Goal: Task Accomplishment & Management: Use online tool/utility

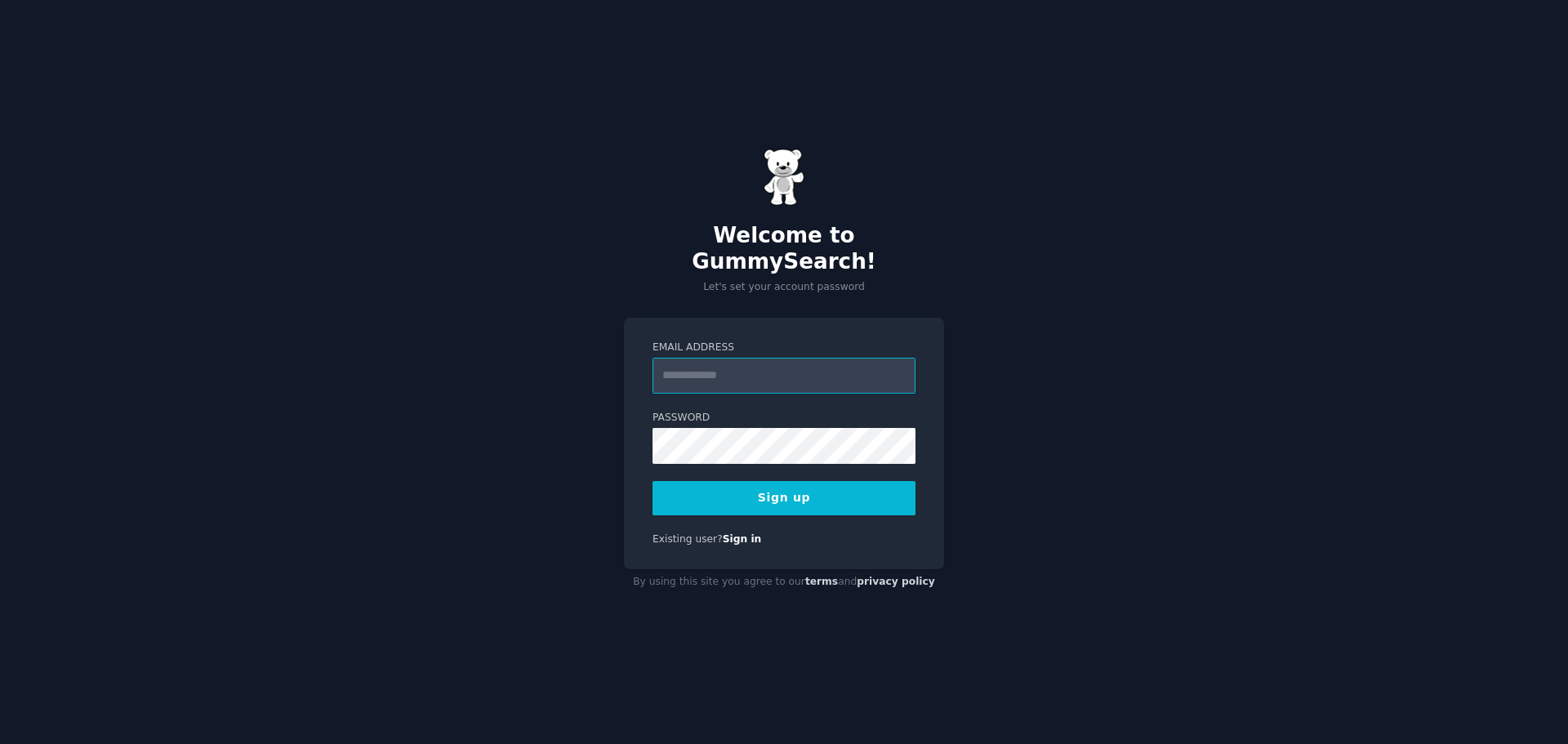
click at [733, 357] on input "Email Address" at bounding box center [784, 375] width 263 height 36
type input "**********"
click at [822, 495] on button "Sign up" at bounding box center [784, 497] width 263 height 34
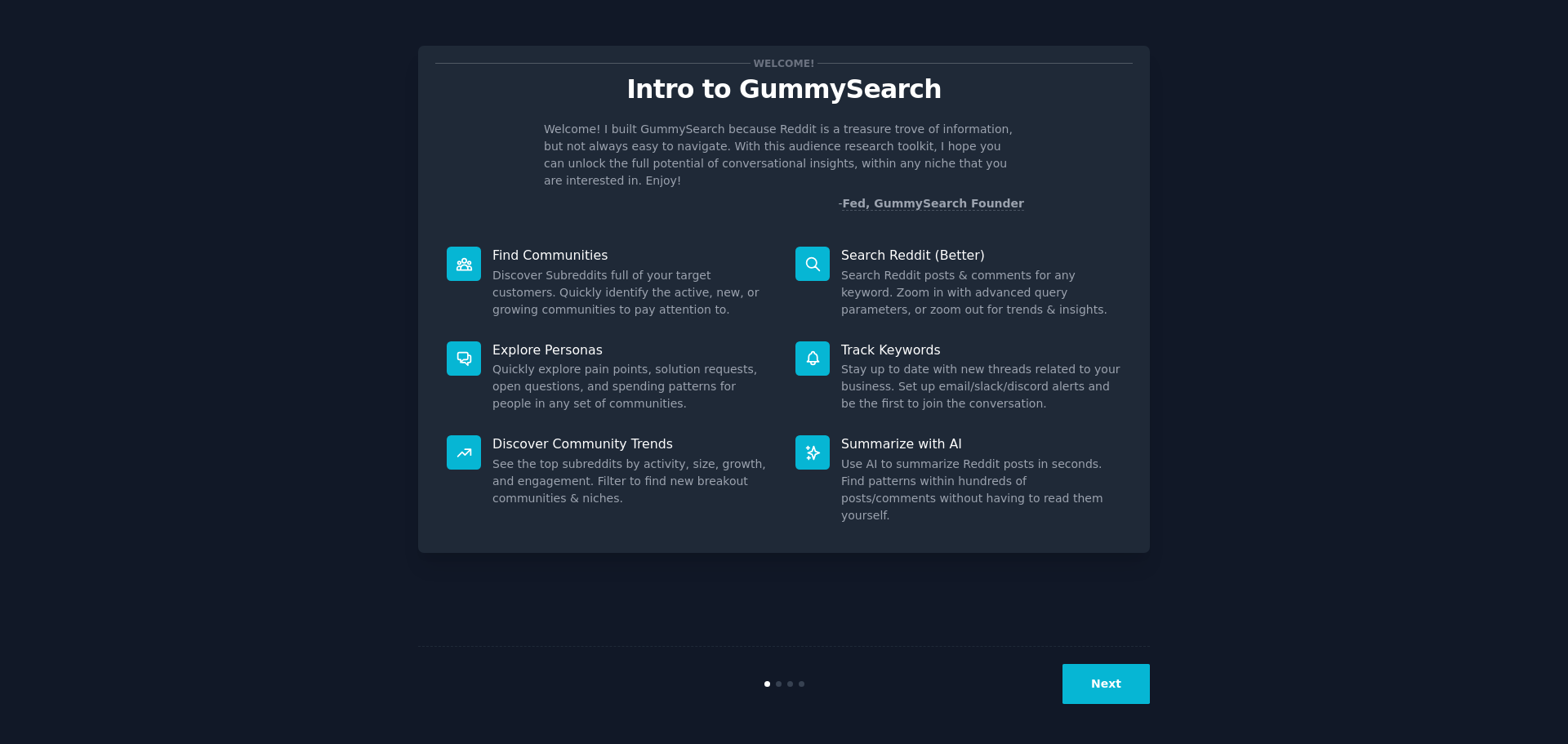
click at [1113, 686] on button "Next" at bounding box center [1106, 684] width 87 height 40
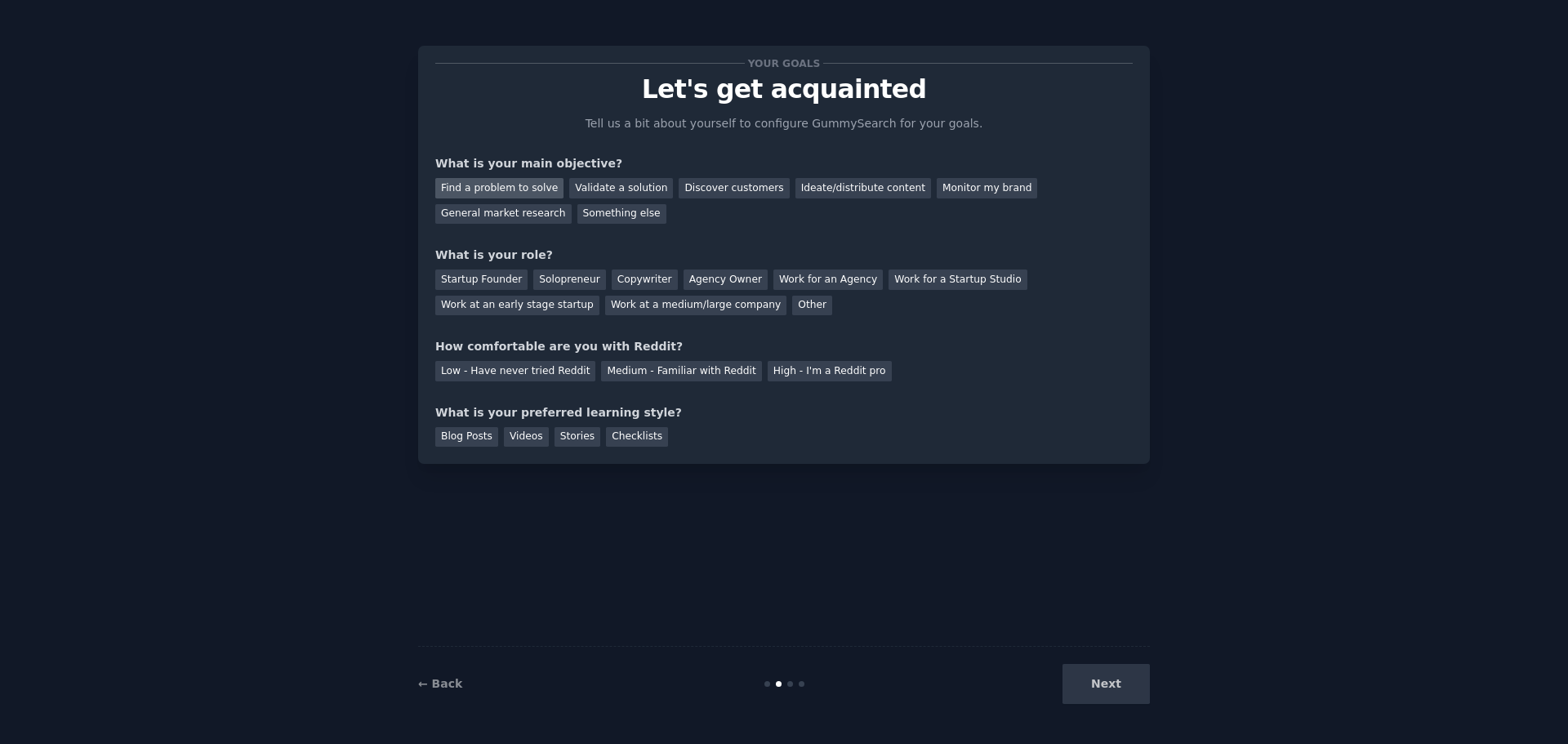
click at [511, 180] on div "Find a problem to solve" at bounding box center [499, 187] width 128 height 20
click at [628, 281] on div "Copywriter" at bounding box center [645, 279] width 66 height 20
click at [560, 377] on div "Low - Have never tried Reddit" at bounding box center [515, 370] width 160 height 20
click at [472, 437] on div "Blog Posts" at bounding box center [466, 436] width 63 height 20
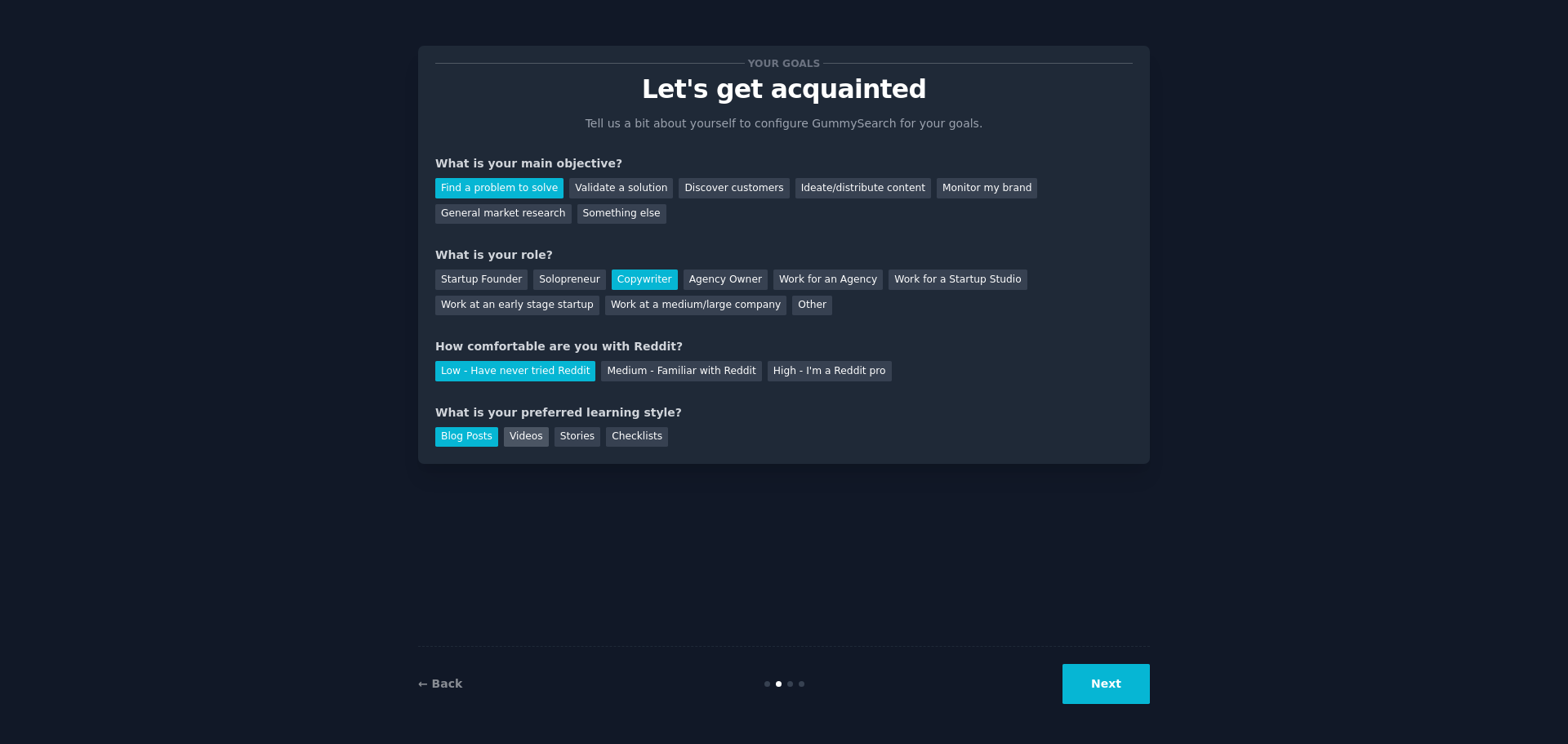
click at [530, 443] on div "Videos" at bounding box center [526, 436] width 45 height 20
click at [469, 430] on div "Blog Posts" at bounding box center [466, 436] width 63 height 20
click at [1112, 688] on button "Next" at bounding box center [1106, 684] width 87 height 40
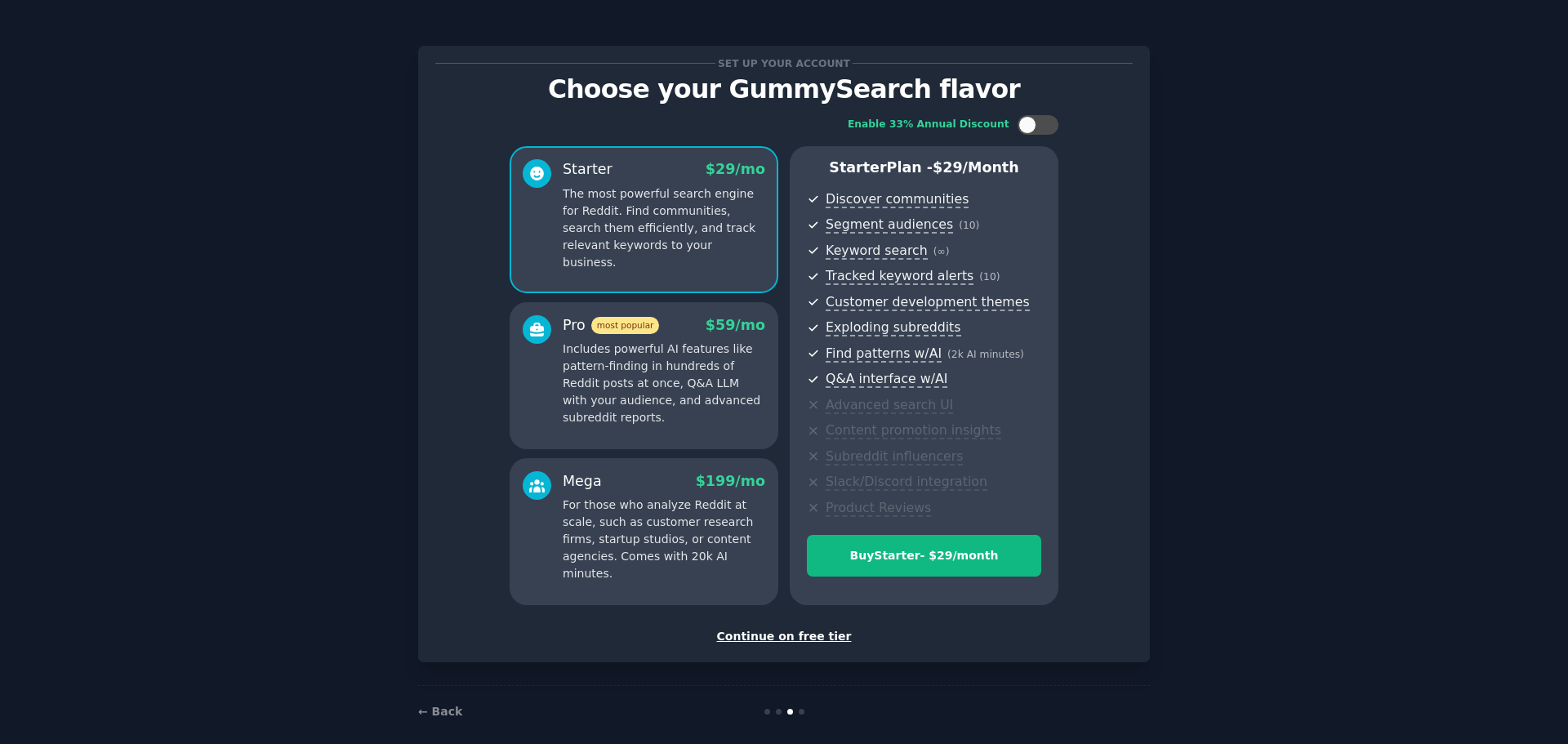
click at [755, 637] on div "Continue on free tier" at bounding box center [784, 636] width 697 height 17
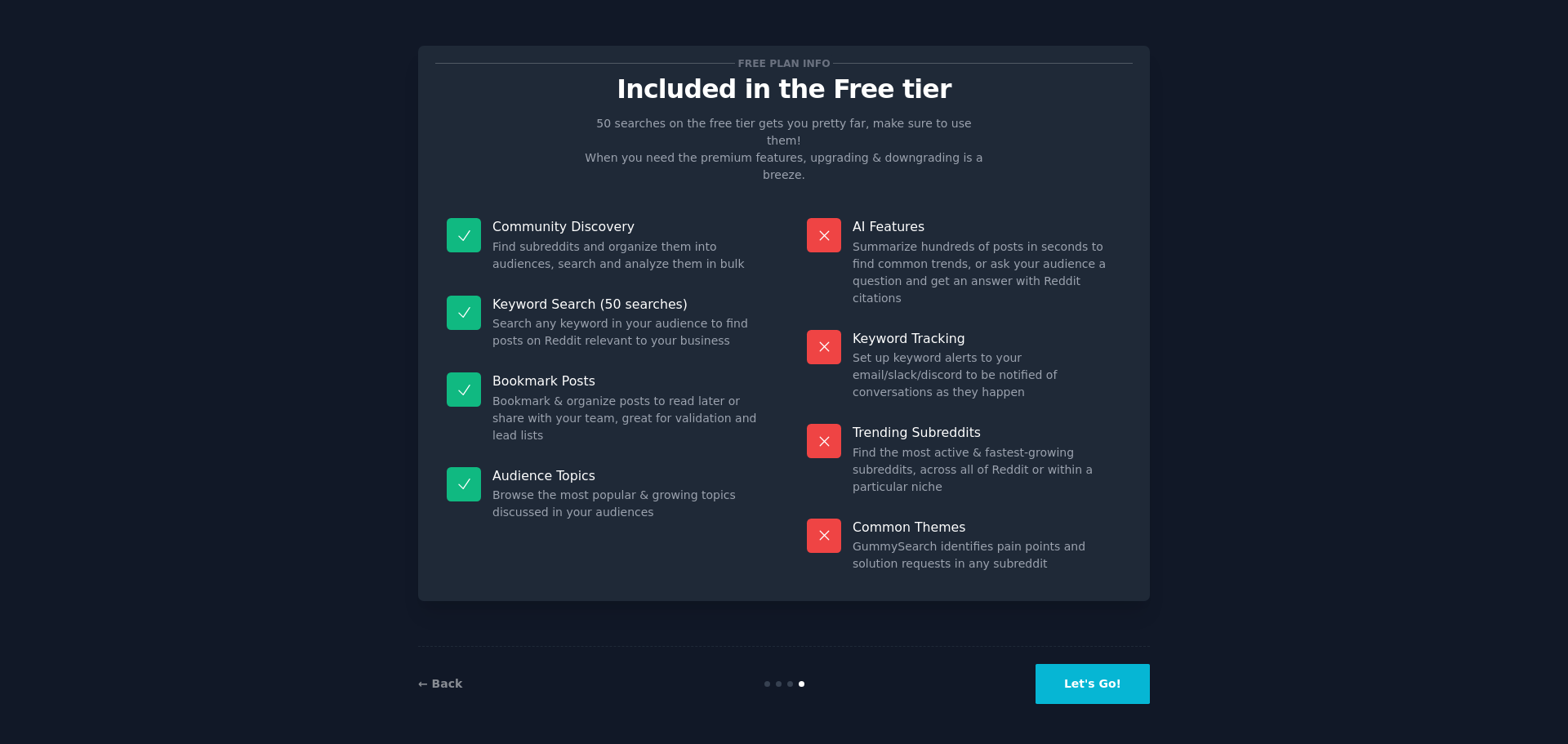
click at [1079, 688] on button "Let's Go!" at bounding box center [1092, 684] width 114 height 40
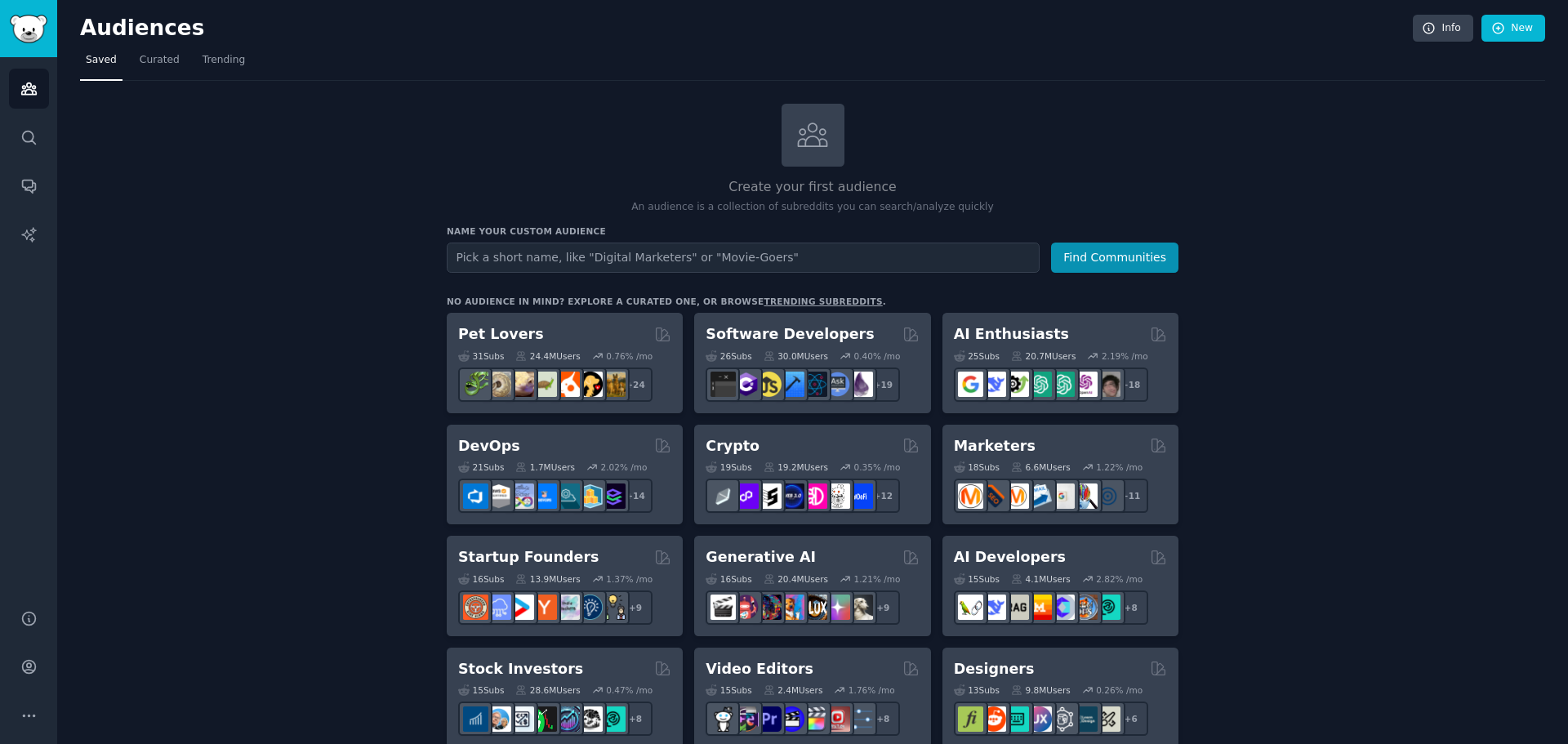
click at [783, 250] on input "text" at bounding box center [743, 257] width 593 height 30
drag, startPoint x: 560, startPoint y: 258, endPoint x: 387, endPoint y: 246, distance: 173.4
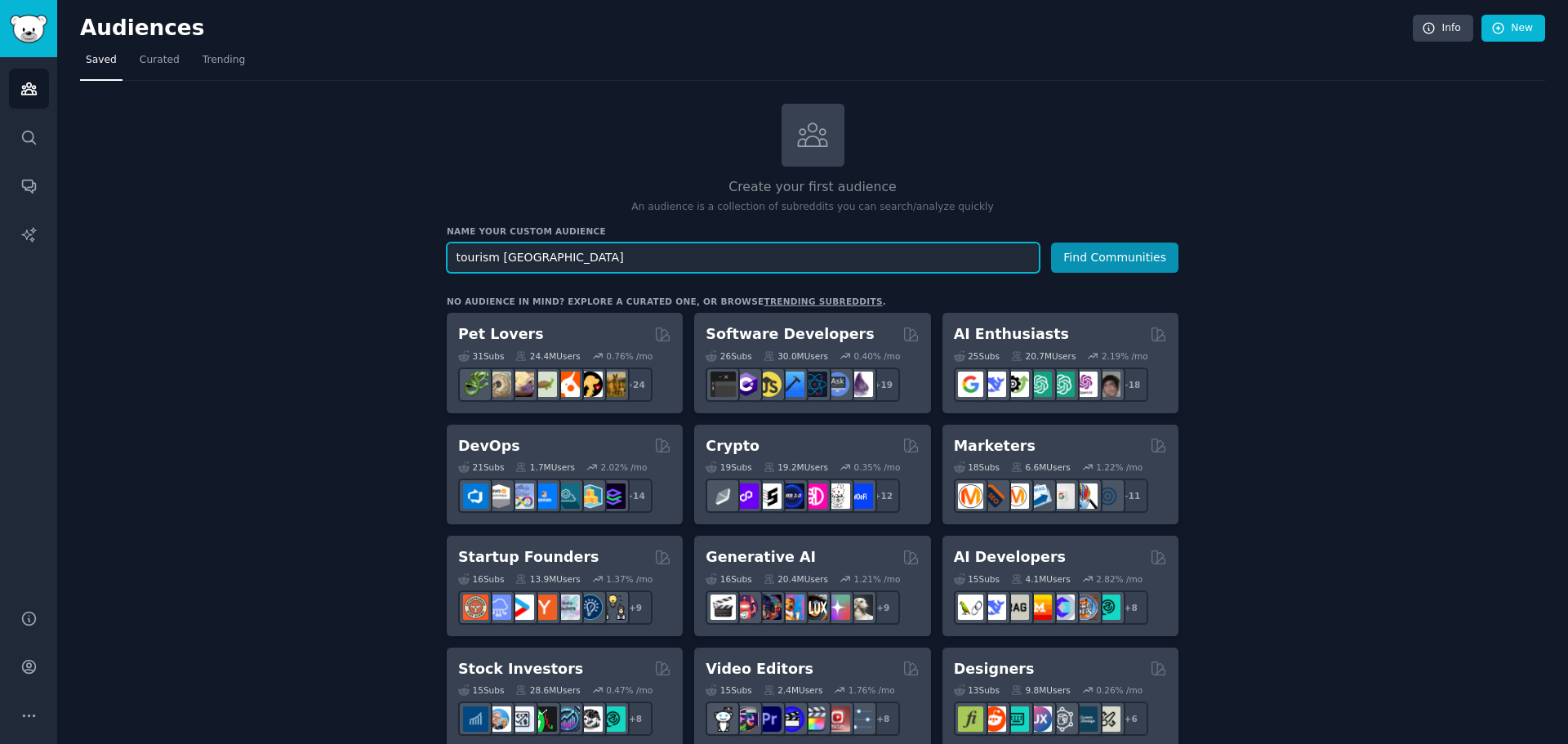
paste input "European tourism"
type input "European tourism"
click at [1117, 258] on button "Find Communities" at bounding box center [1115, 257] width 127 height 30
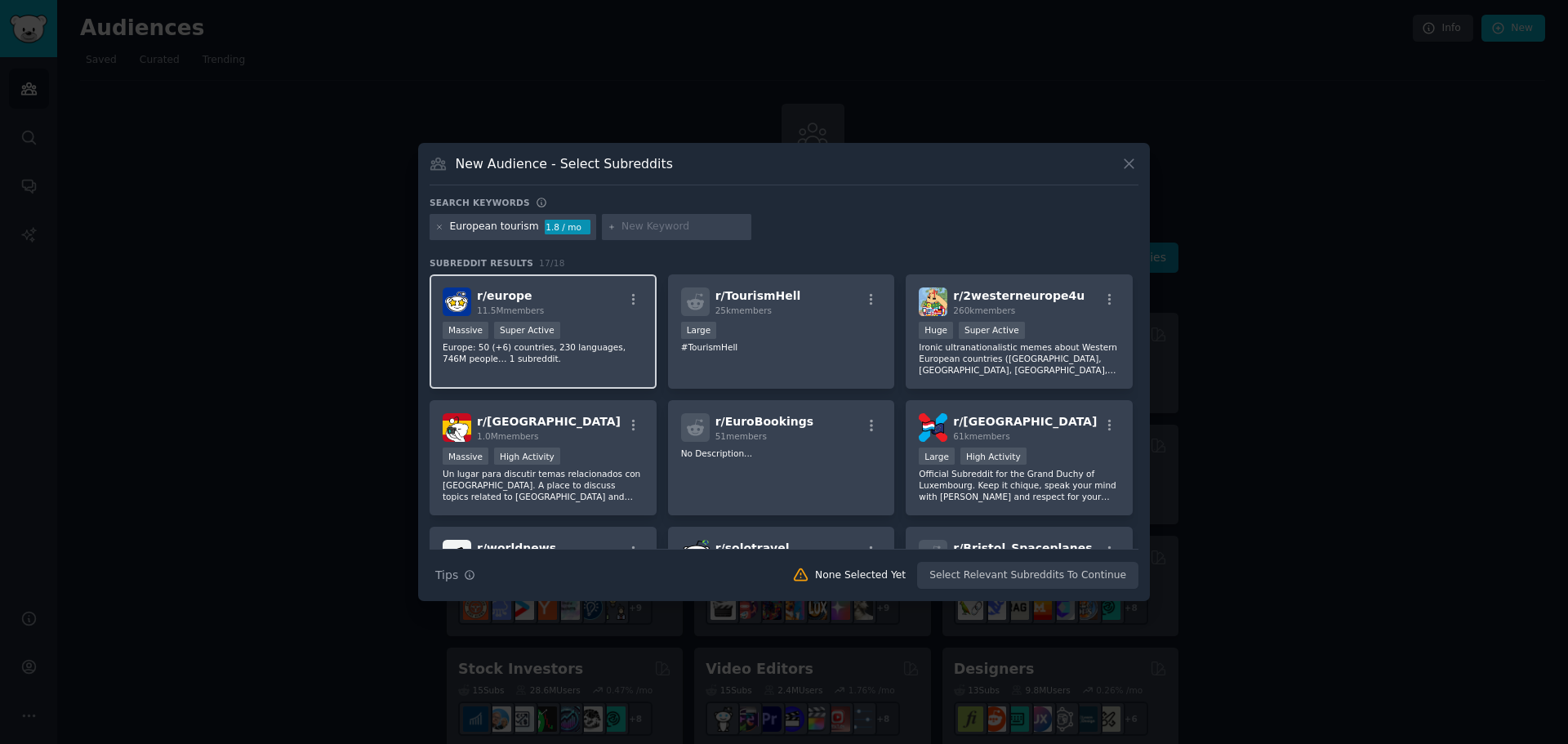
click at [570, 286] on div "r/ [GEOGRAPHIC_DATA] 11.5M members Massive Super Active Europe: 50 (+6) countri…" at bounding box center [543, 332] width 227 height 115
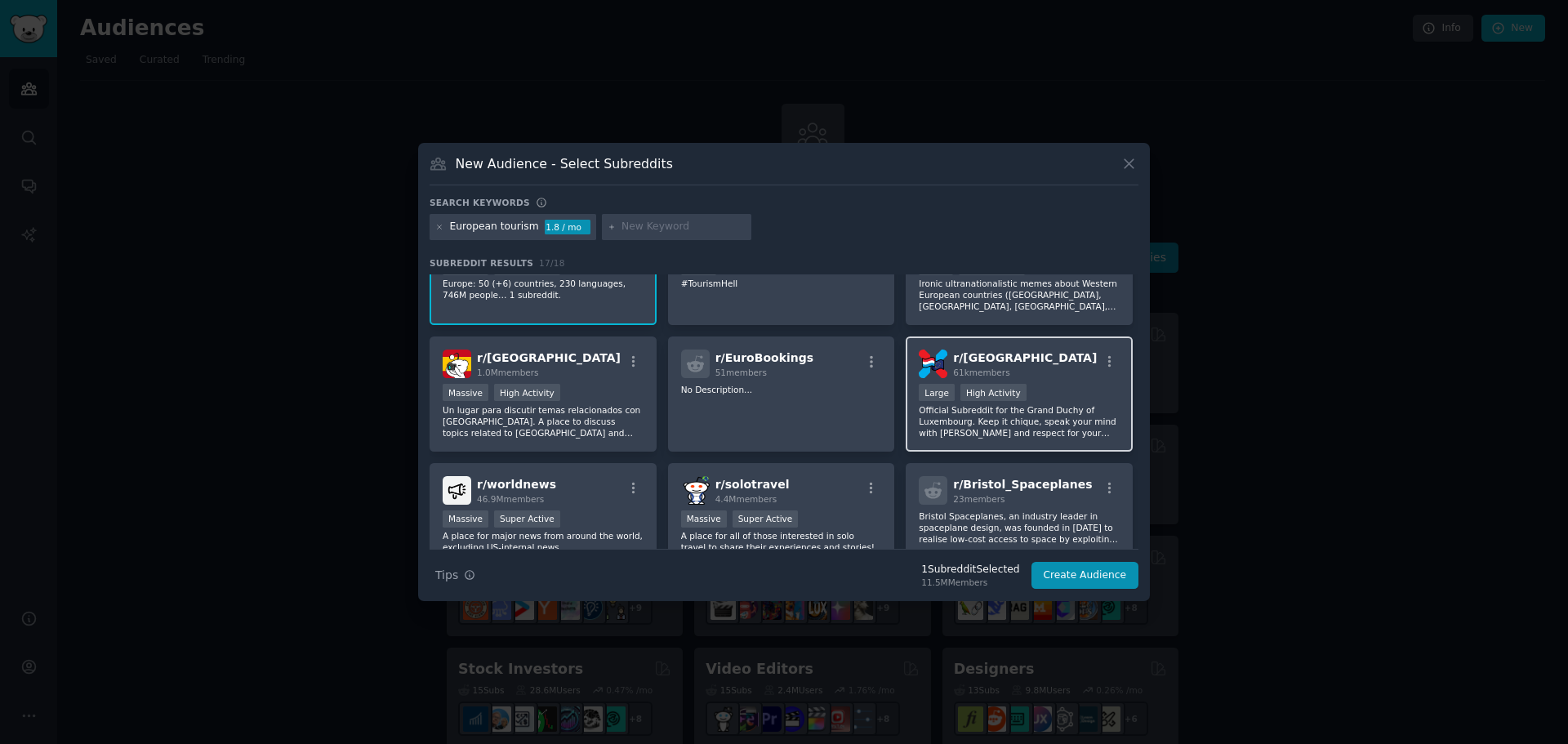
scroll to position [163, 0]
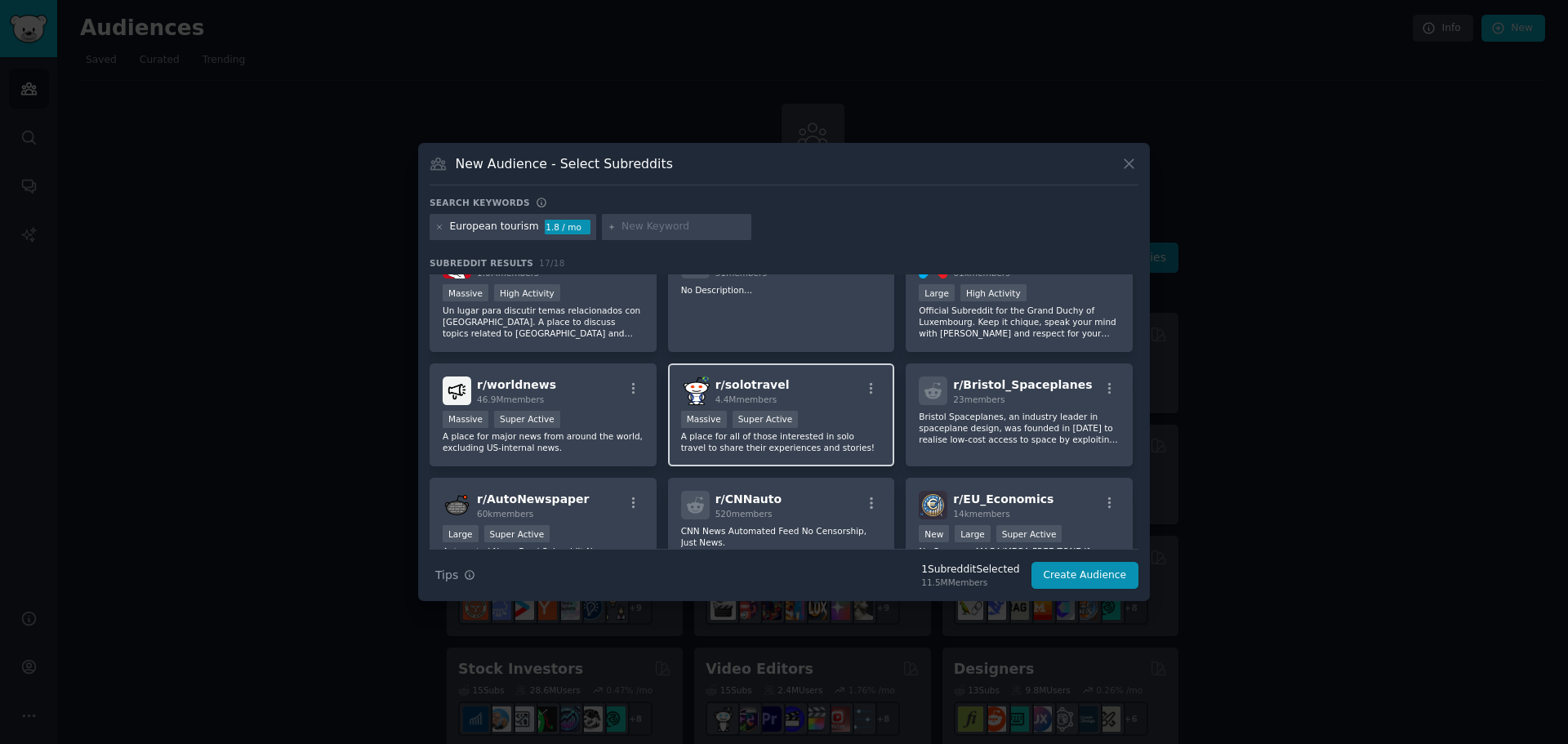
click at [801, 387] on div "r/ solotravel 4.4M members" at bounding box center [781, 390] width 200 height 29
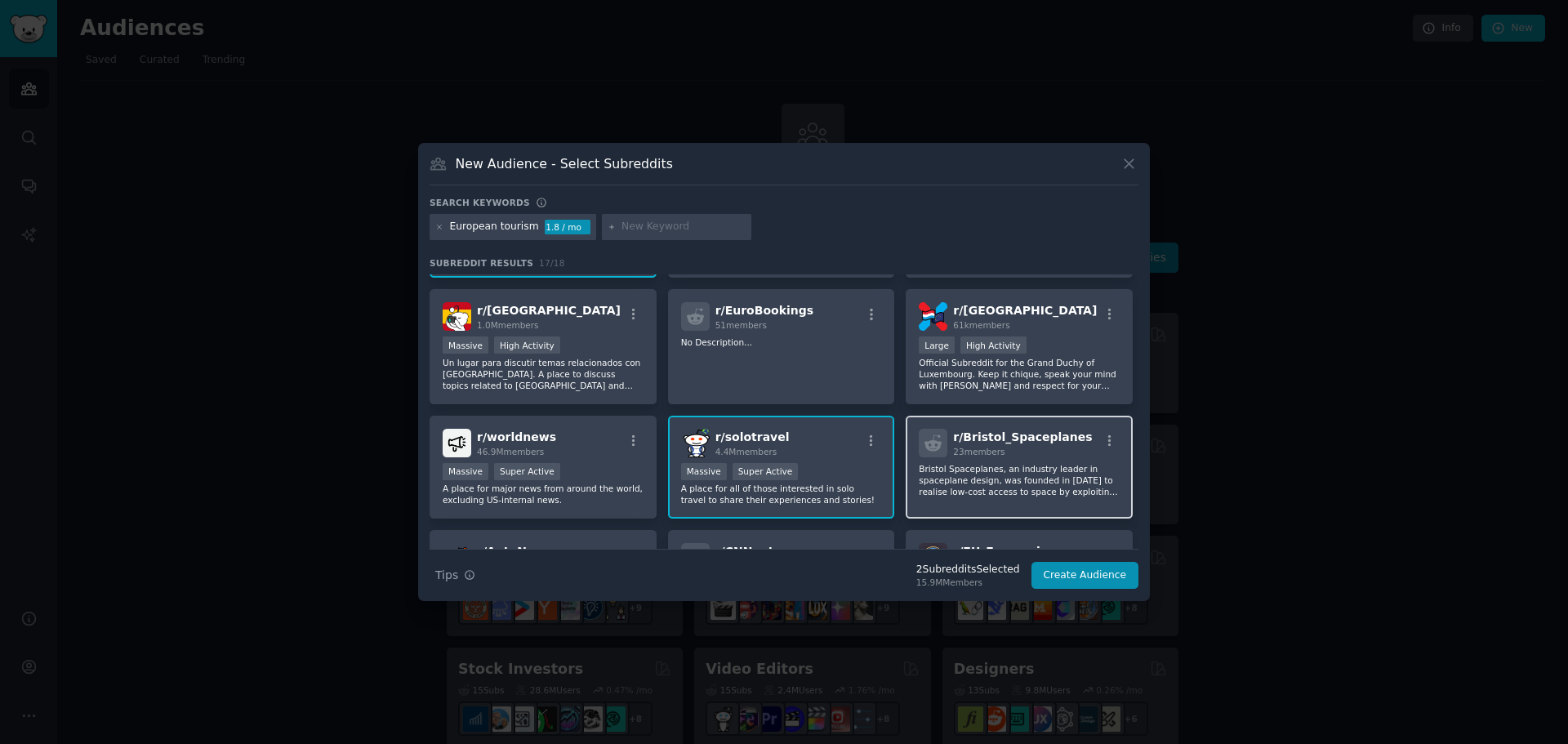
scroll to position [82, 0]
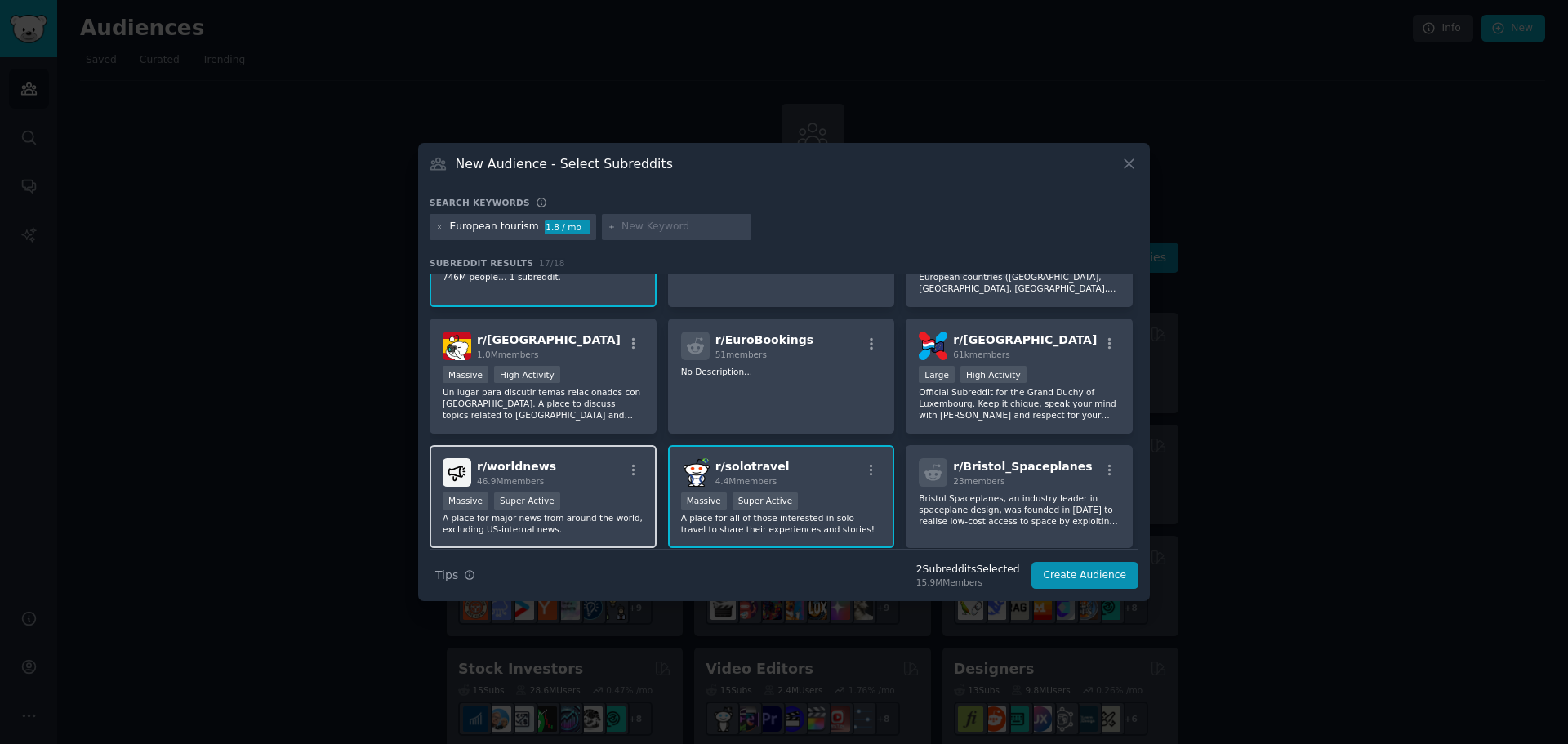
click at [604, 477] on div "r/ worldnews 46.9M members" at bounding box center [543, 472] width 200 height 29
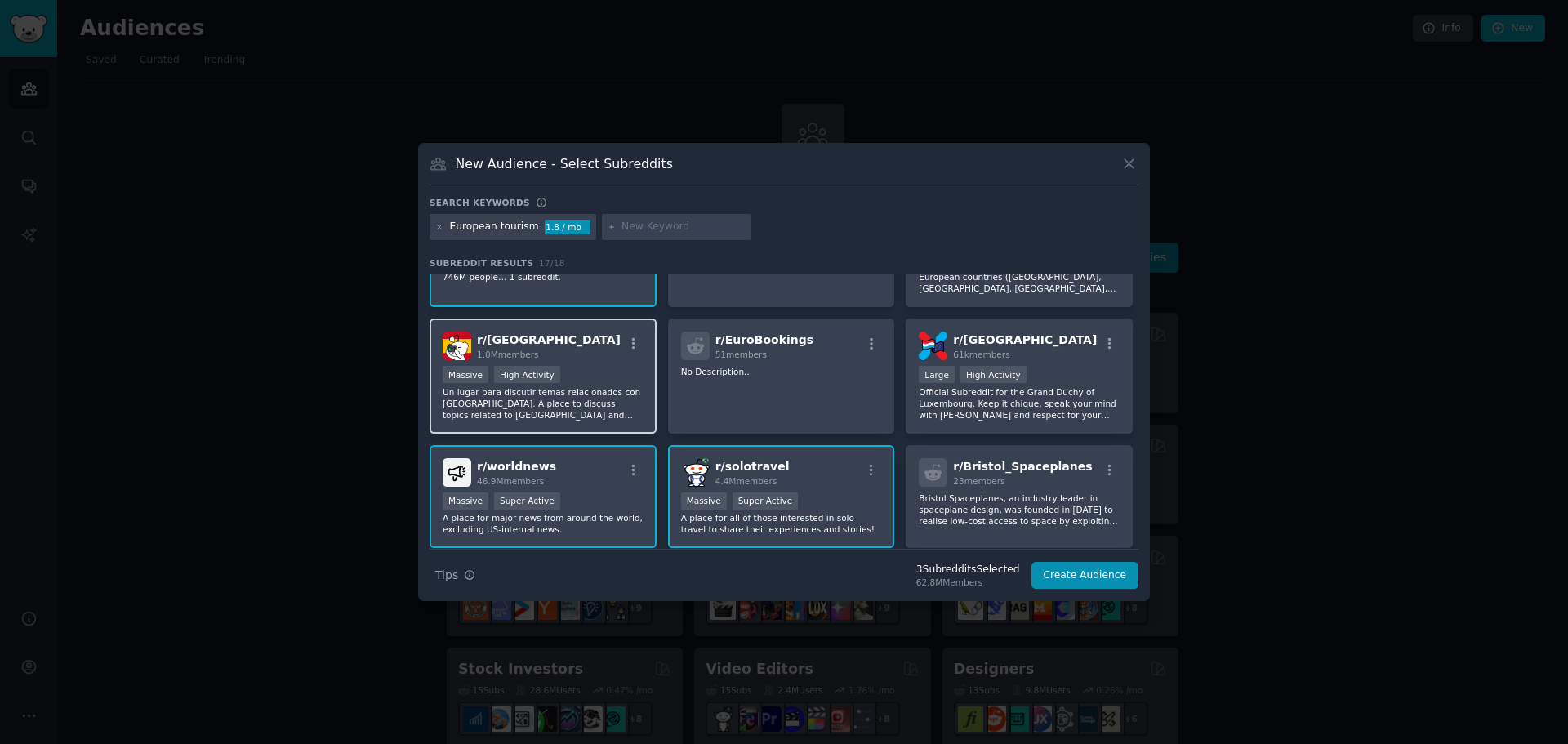
click at [608, 340] on div "r/ [GEOGRAPHIC_DATA] 1.0M members" at bounding box center [543, 345] width 200 height 29
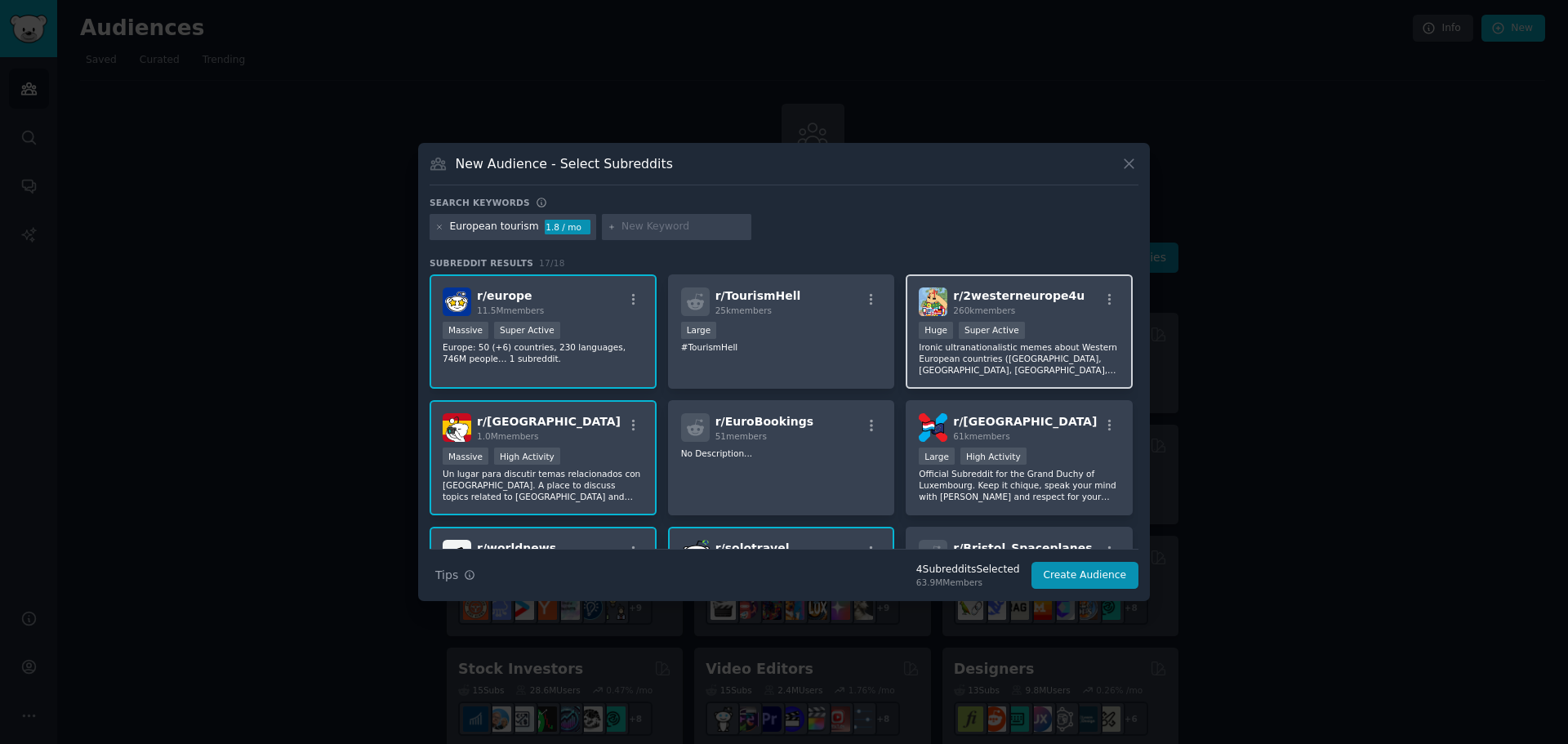
click at [1080, 318] on div "r/ 2westerneurope4u 260k members Huge Super Active Ironic ultranationalistic me…" at bounding box center [1019, 332] width 227 height 115
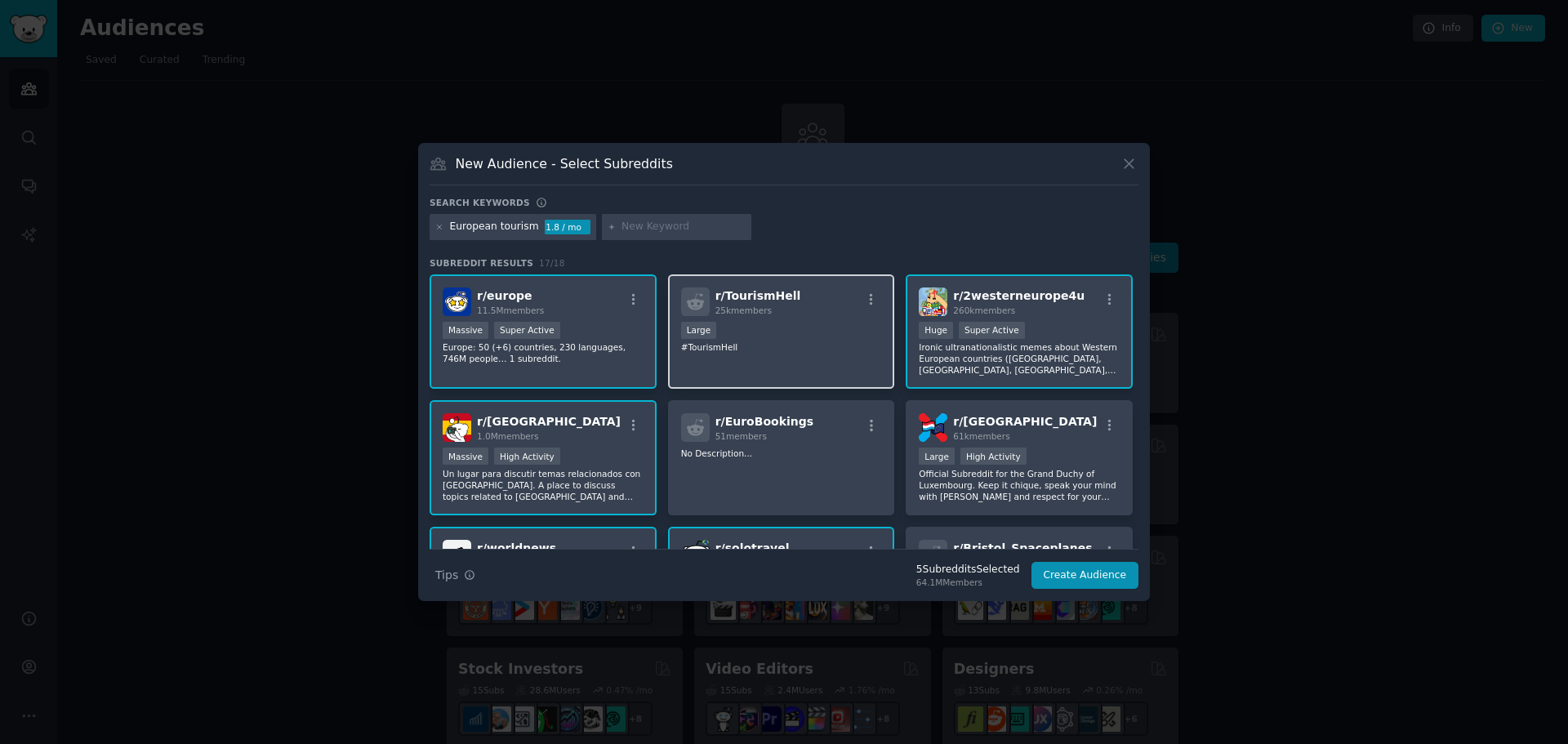
click at [846, 283] on div "r/ TourismHell 25k members Large #TourismHell" at bounding box center [781, 332] width 227 height 115
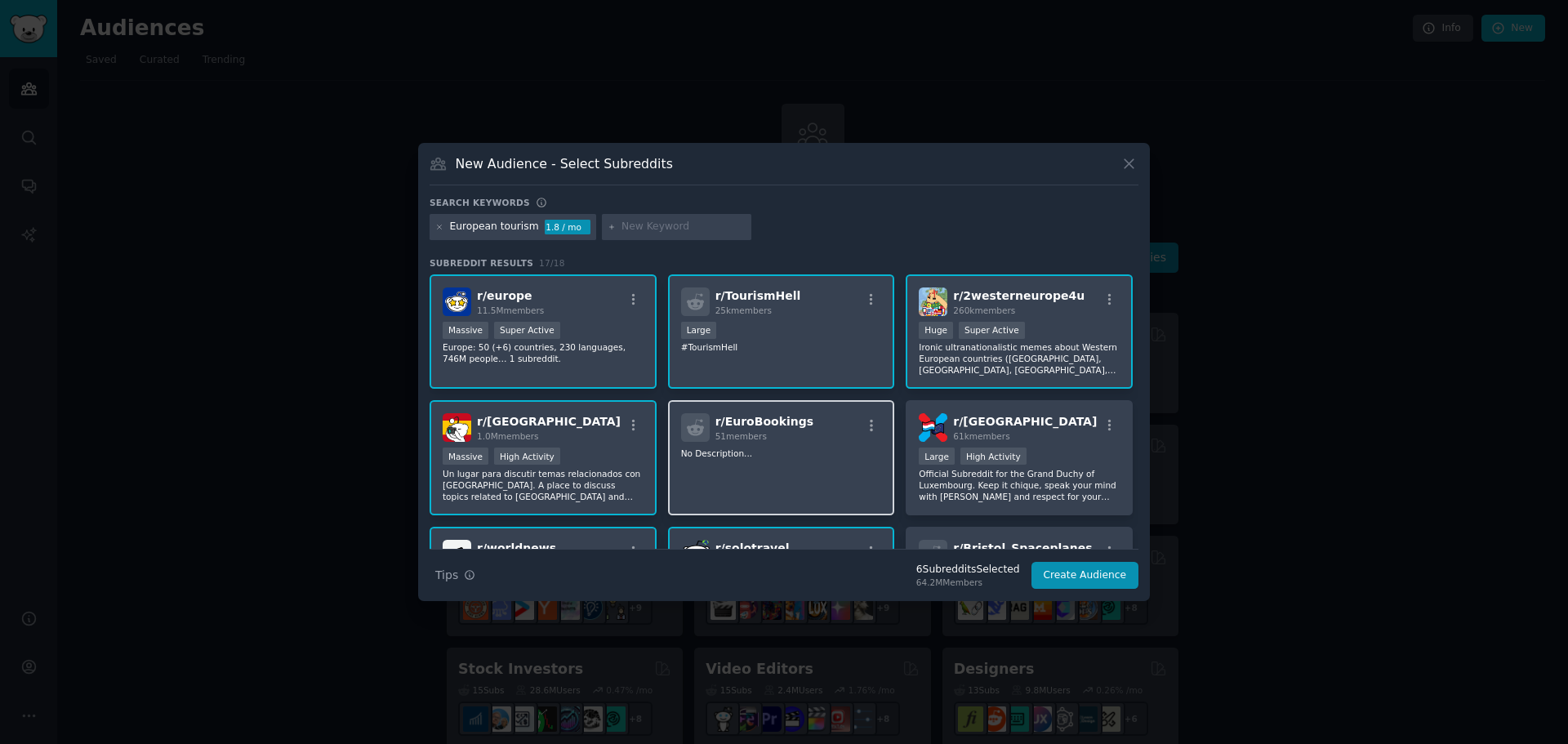
scroll to position [82, 0]
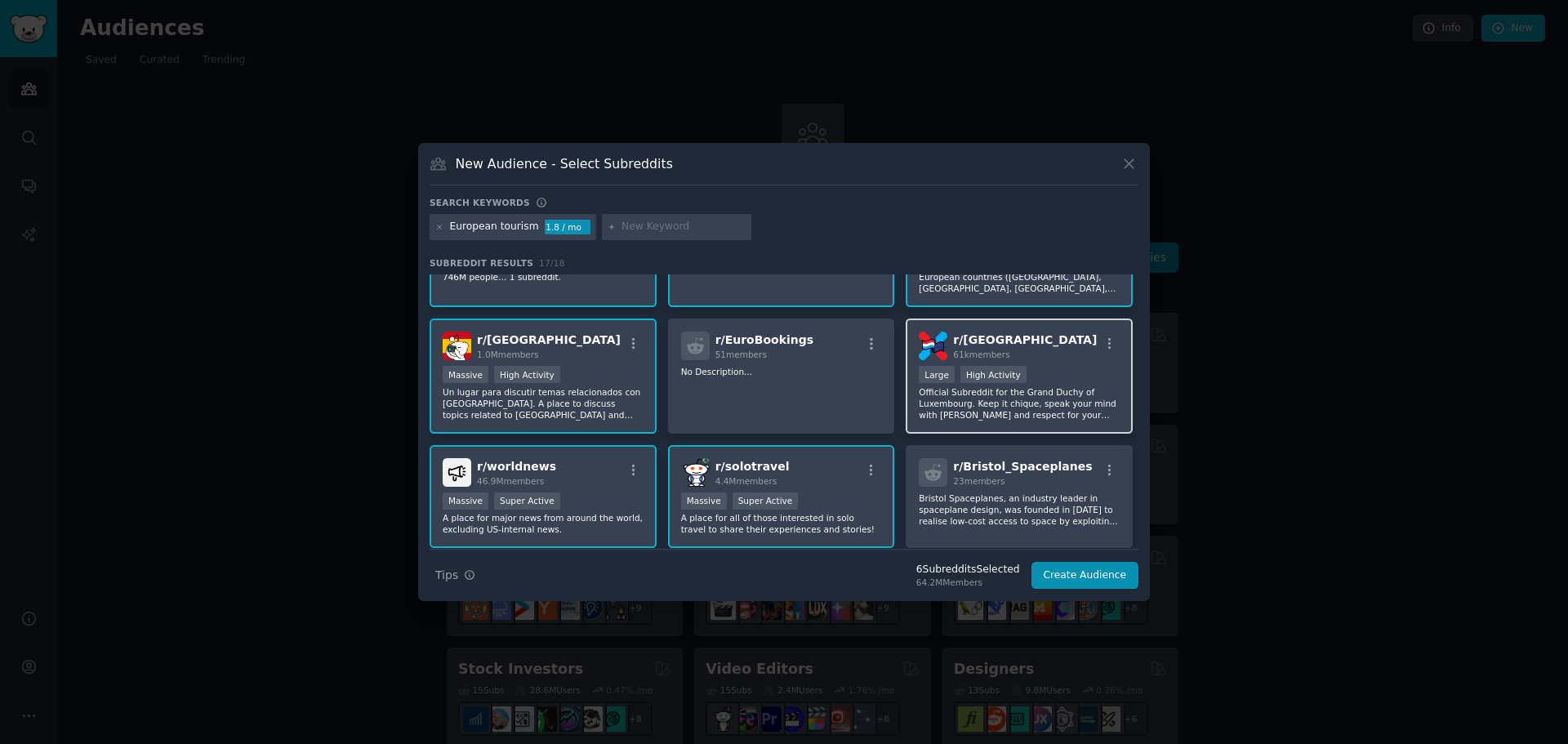
click at [1075, 342] on div "r/ Luxembourg 61k members" at bounding box center [1019, 345] width 200 height 29
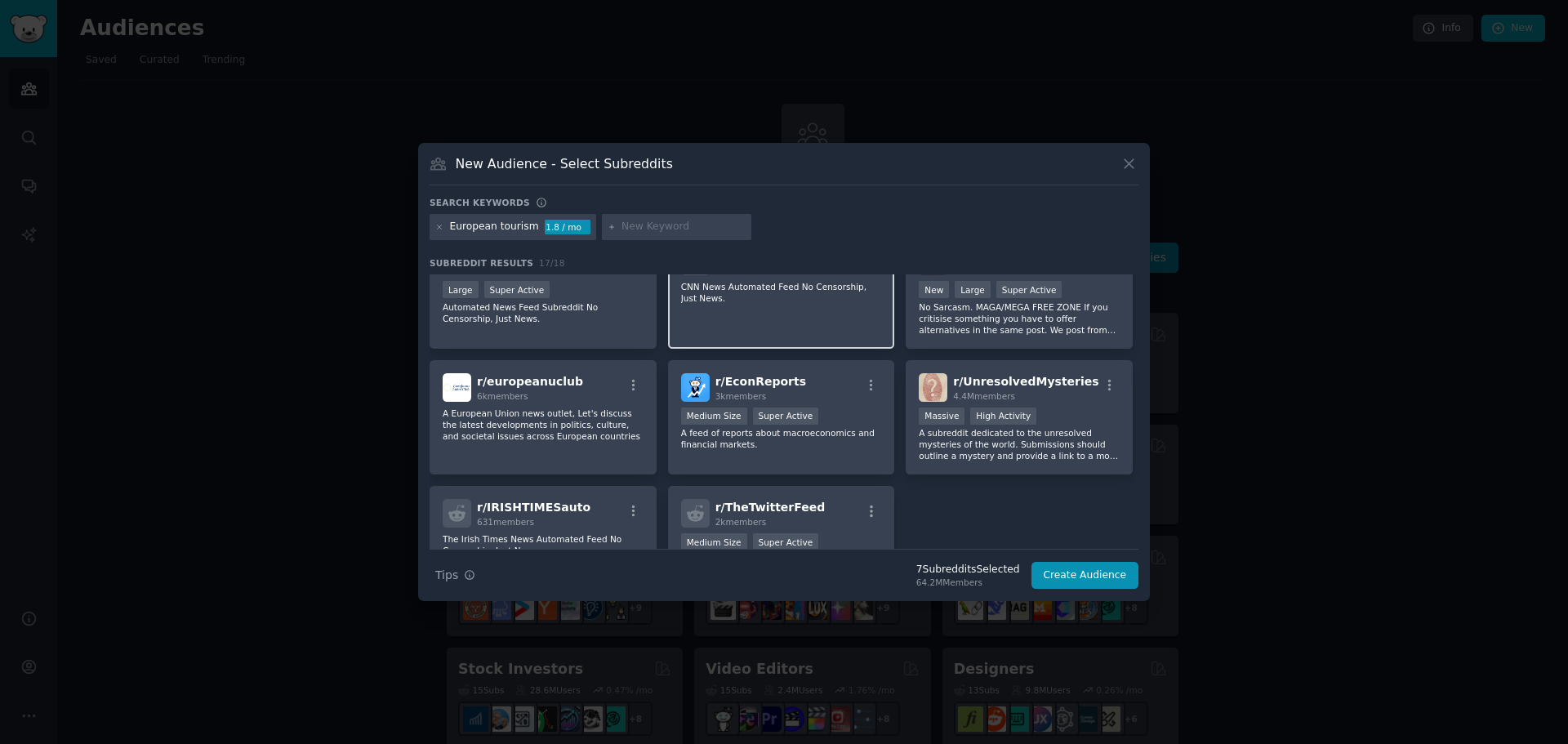
scroll to position [408, 0]
click at [591, 380] on div "r/ europeanuclub 6k members" at bounding box center [543, 386] width 200 height 29
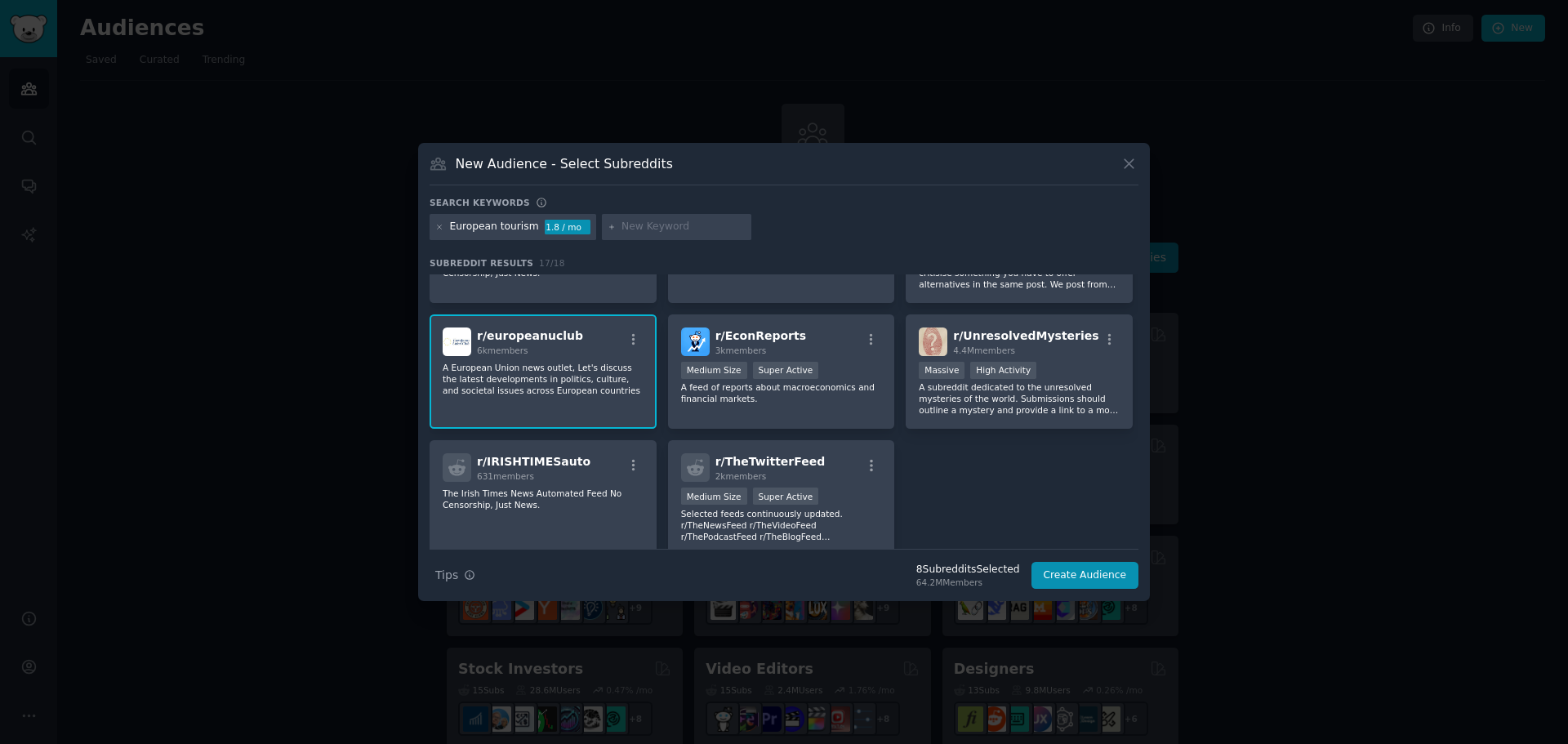
scroll to position [490, 0]
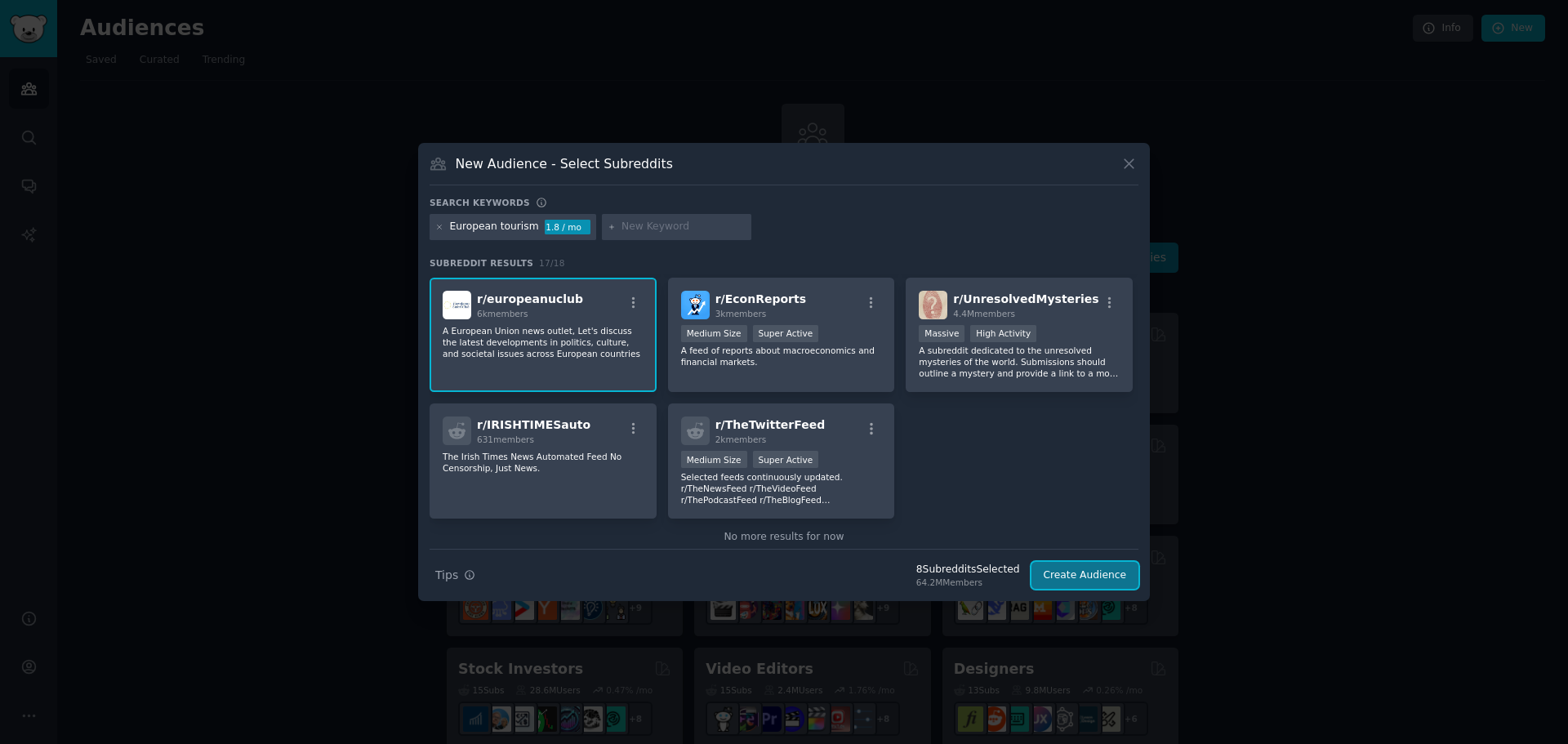
click at [1090, 578] on button "Create Audience" at bounding box center [1085, 576] width 108 height 28
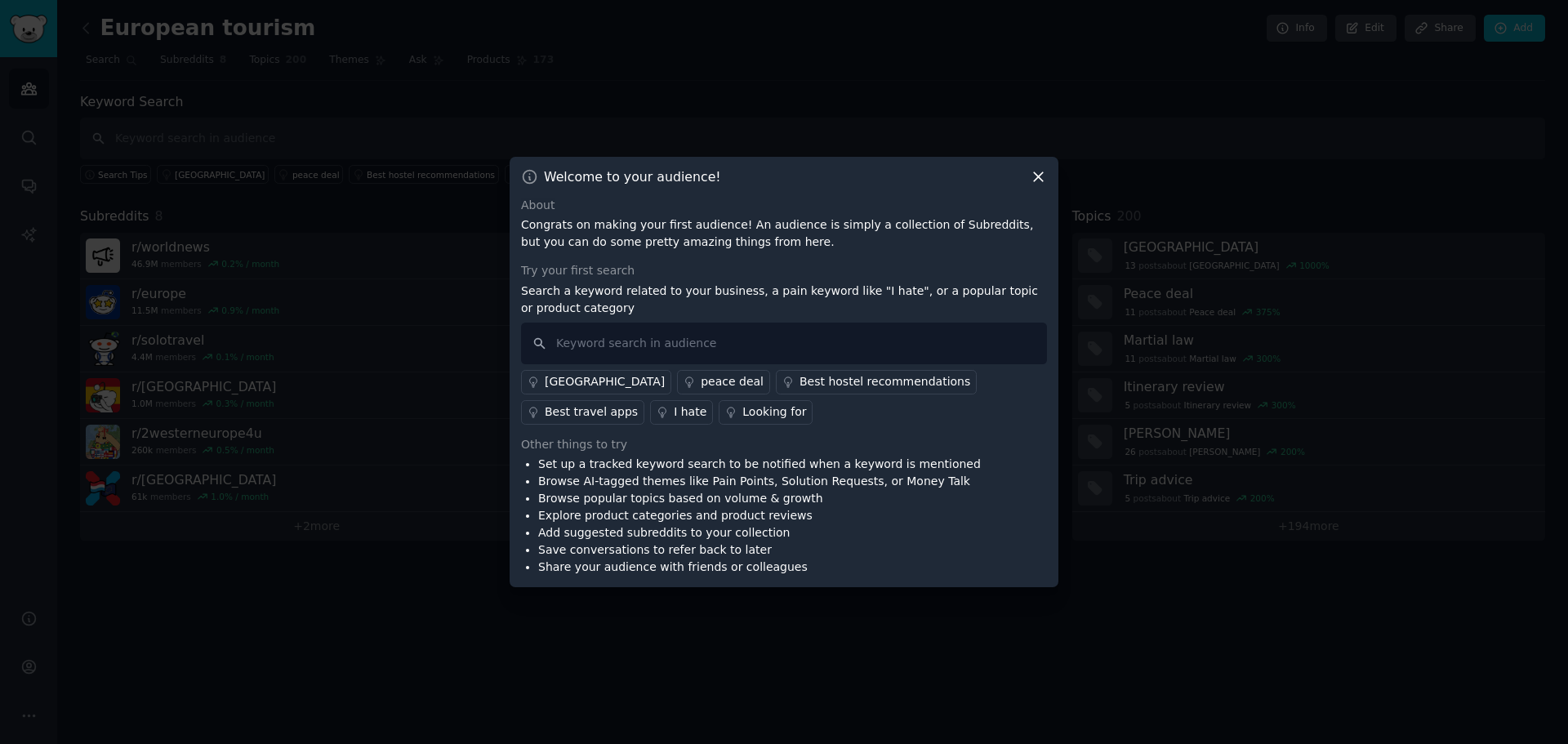
click at [743, 416] on div "Looking for" at bounding box center [774, 412] width 64 height 17
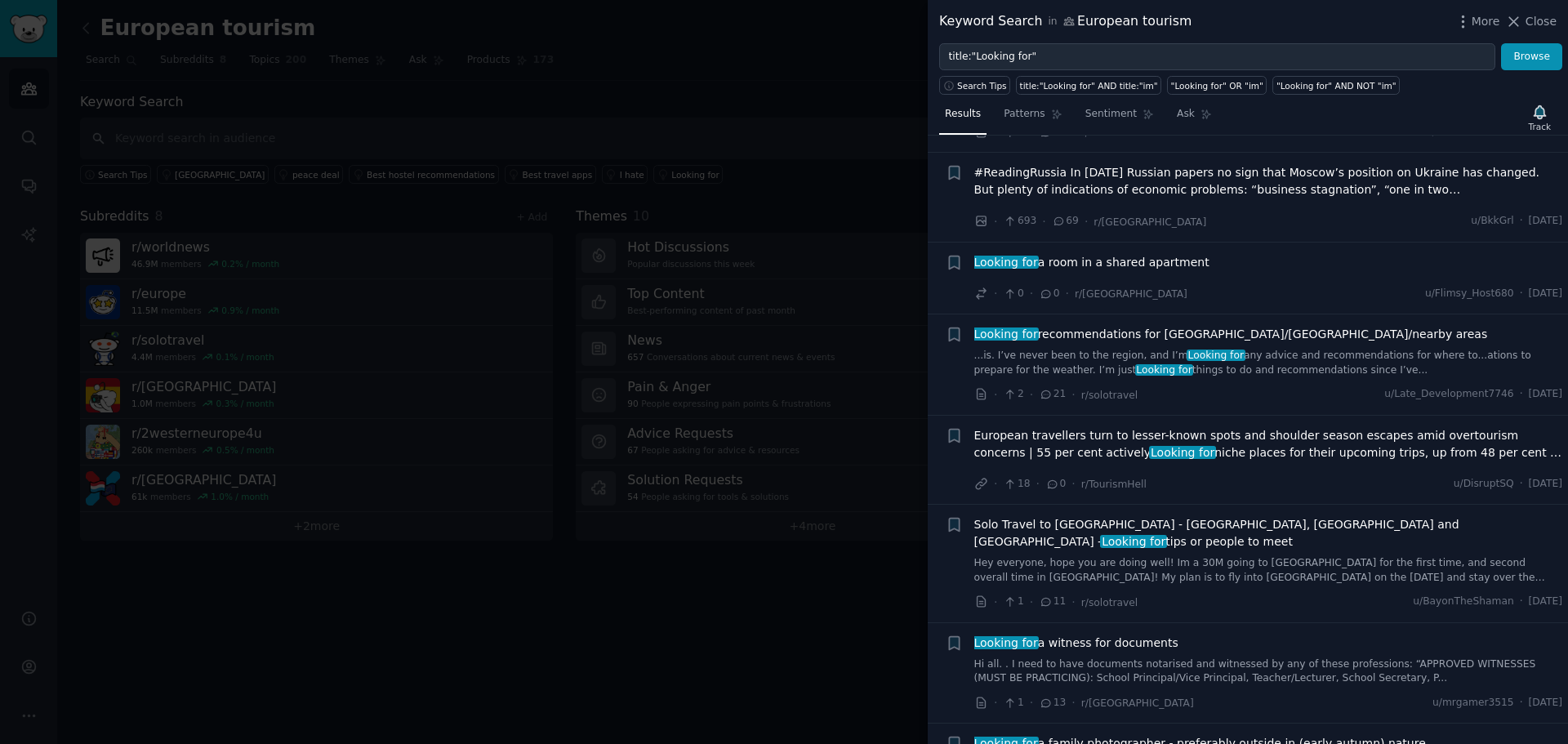
scroll to position [898, 0]
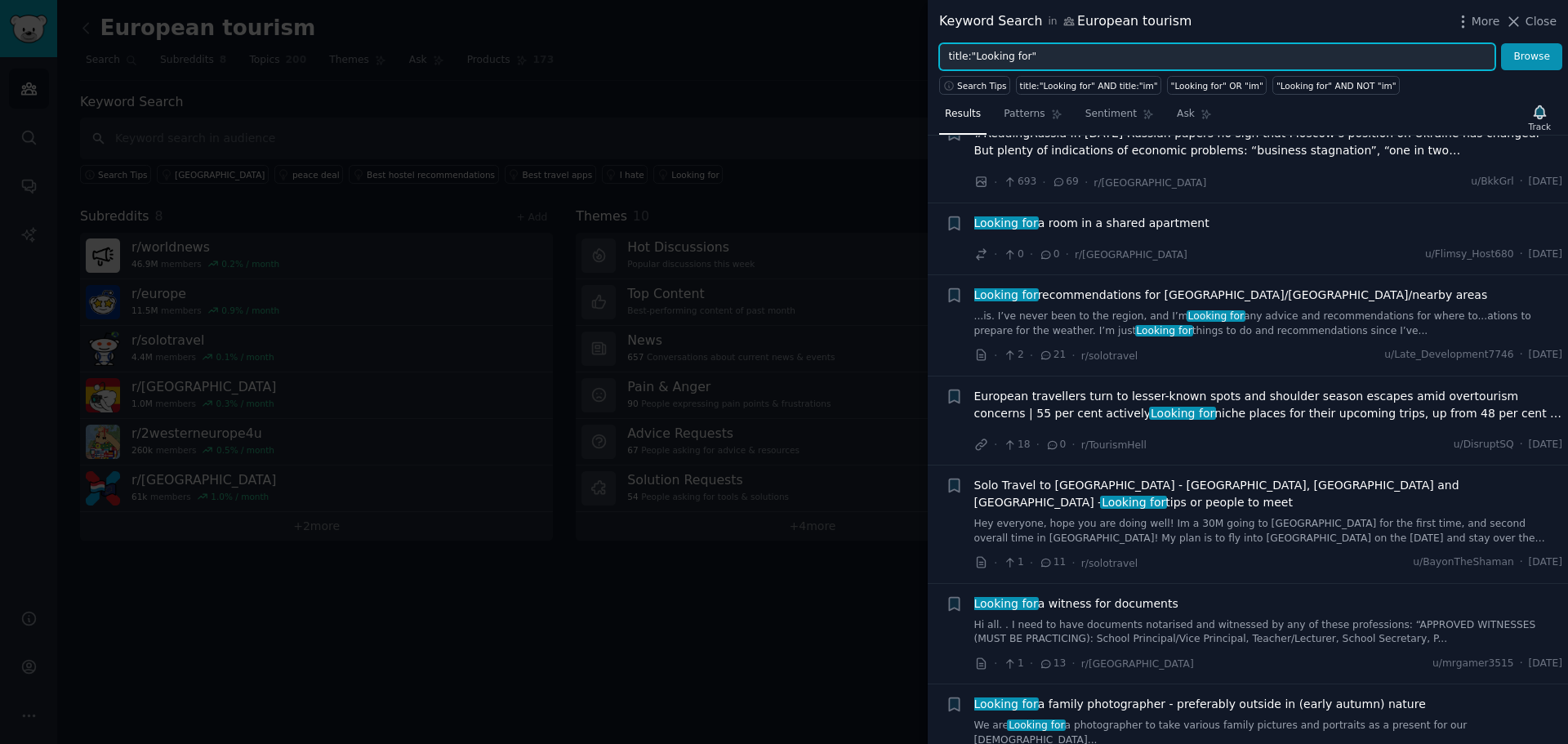
drag, startPoint x: 1045, startPoint y: 54, endPoint x: 1059, endPoint y: 37, distance: 22.0
click at [1059, 37] on div "Keyword Search in European tourism More Close title:"Looking for" Browse Search…" at bounding box center [1247, 372] width 641 height 744
drag, startPoint x: 1042, startPoint y: 53, endPoint x: 918, endPoint y: 64, distance: 124.5
click at [918, 64] on div "Keyword Search in European tourism More Close title:"Looking for" Browse Search…" at bounding box center [784, 372] width 1568 height 744
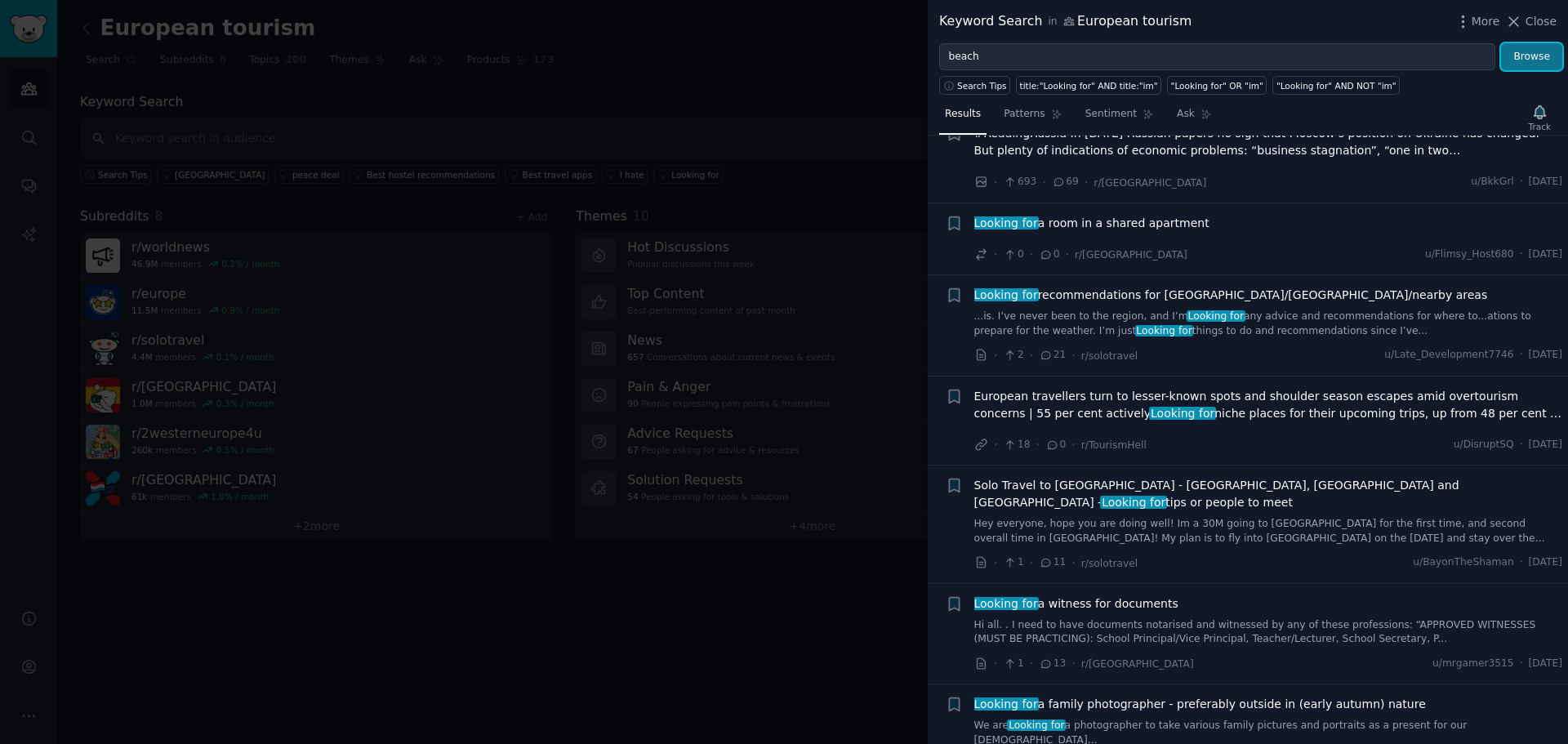
click at [1534, 49] on button "Browse" at bounding box center [1531, 57] width 61 height 28
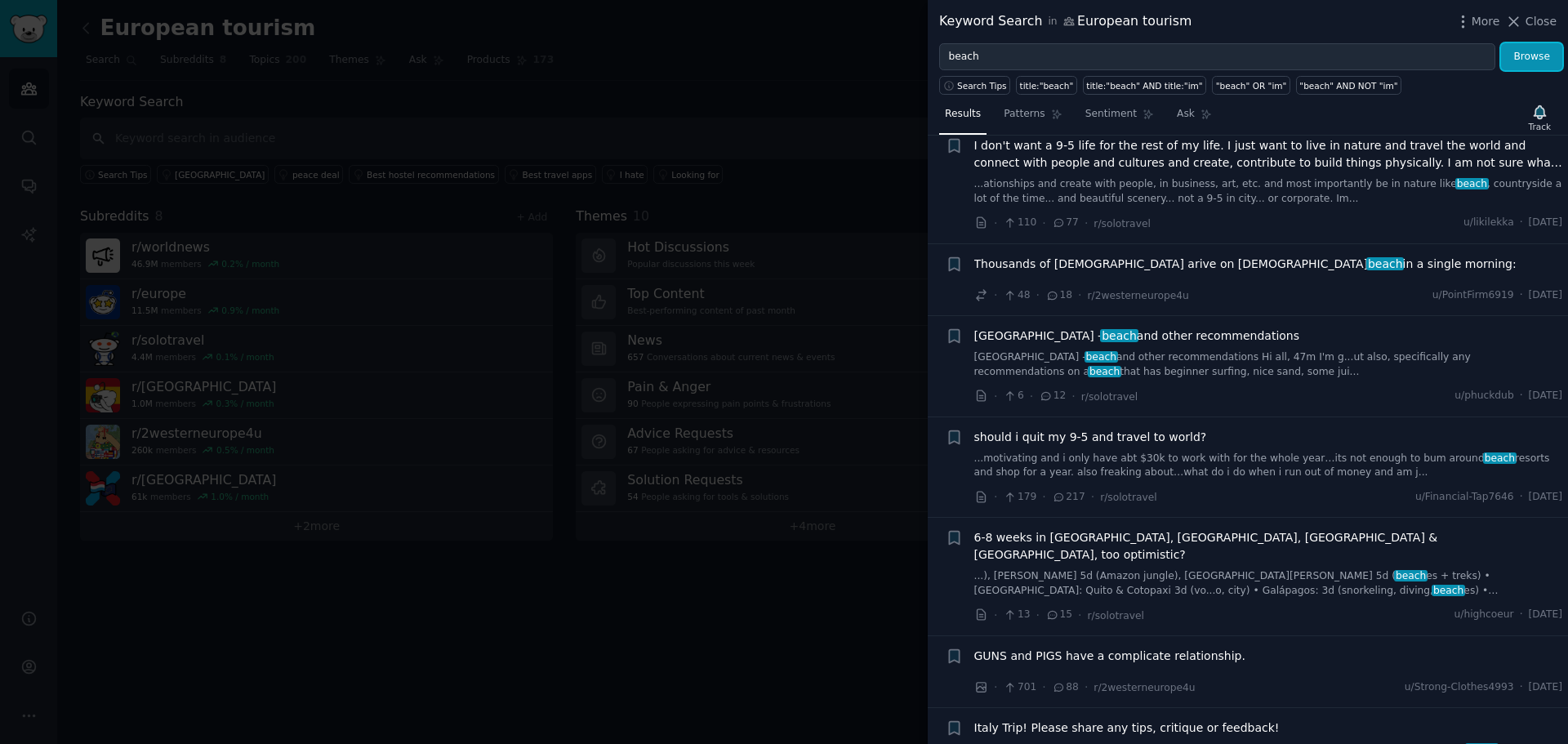
scroll to position [163, 0]
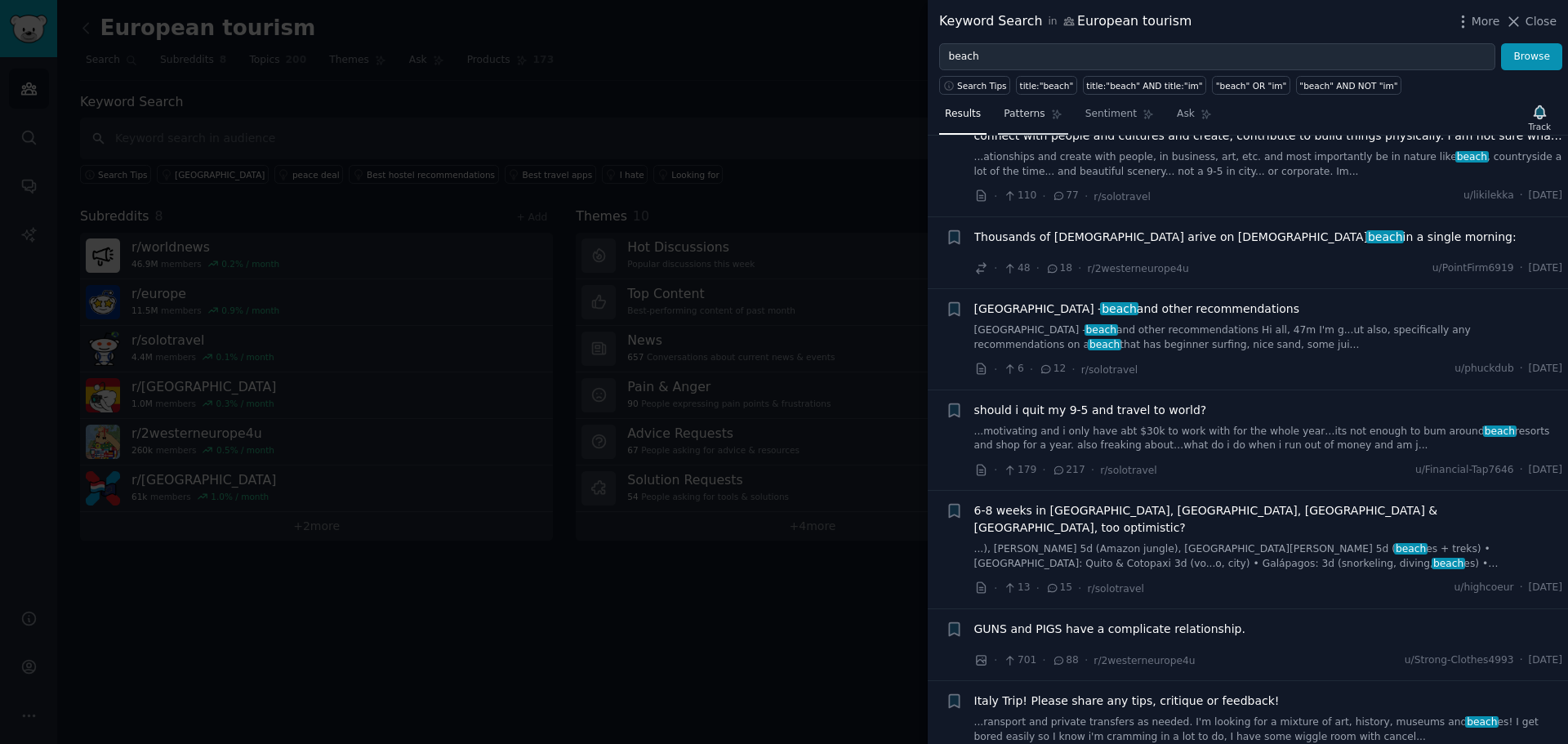
click at [1003, 111] on span "Patterns" at bounding box center [1023, 114] width 41 height 15
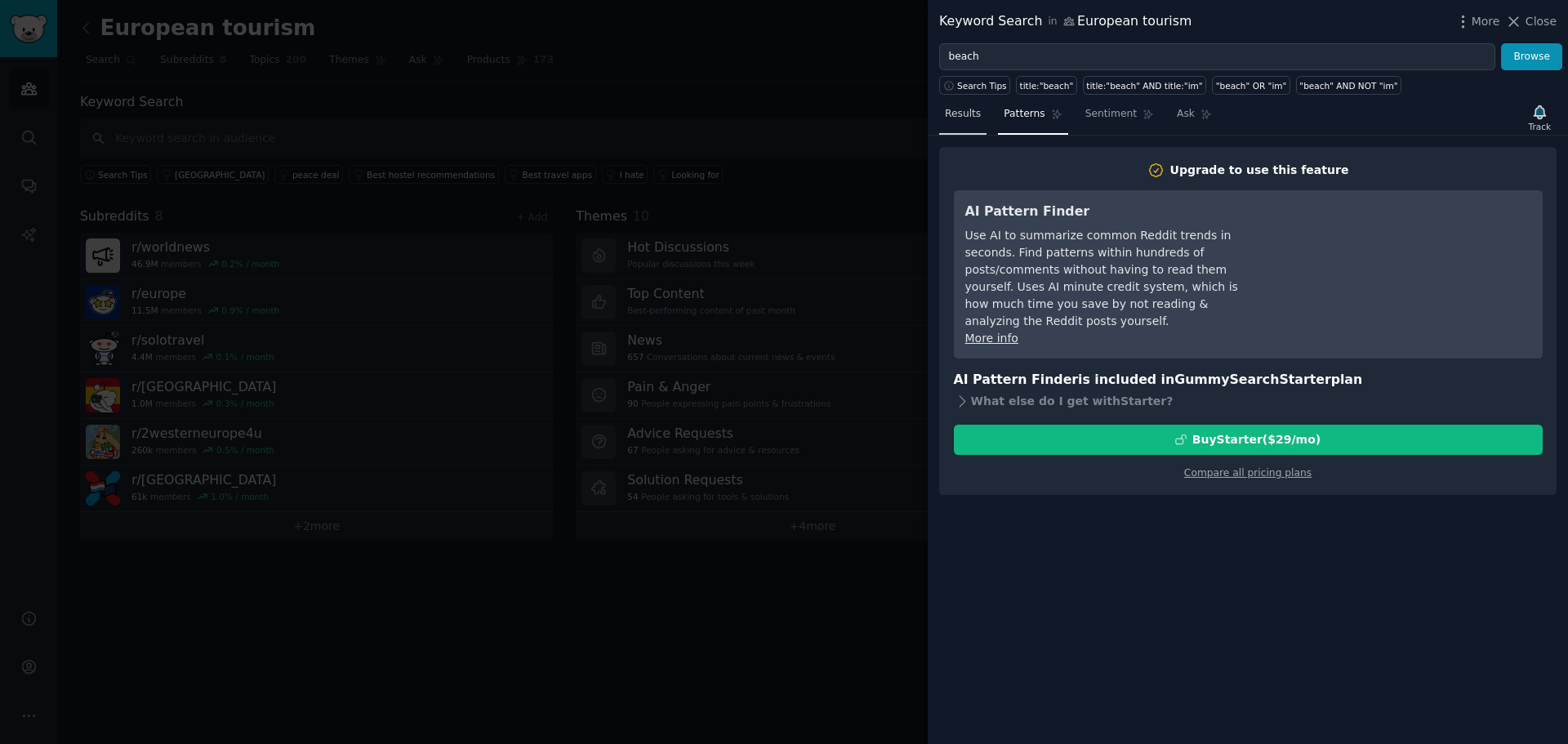
click at [949, 115] on span "Results" at bounding box center [962, 114] width 36 height 15
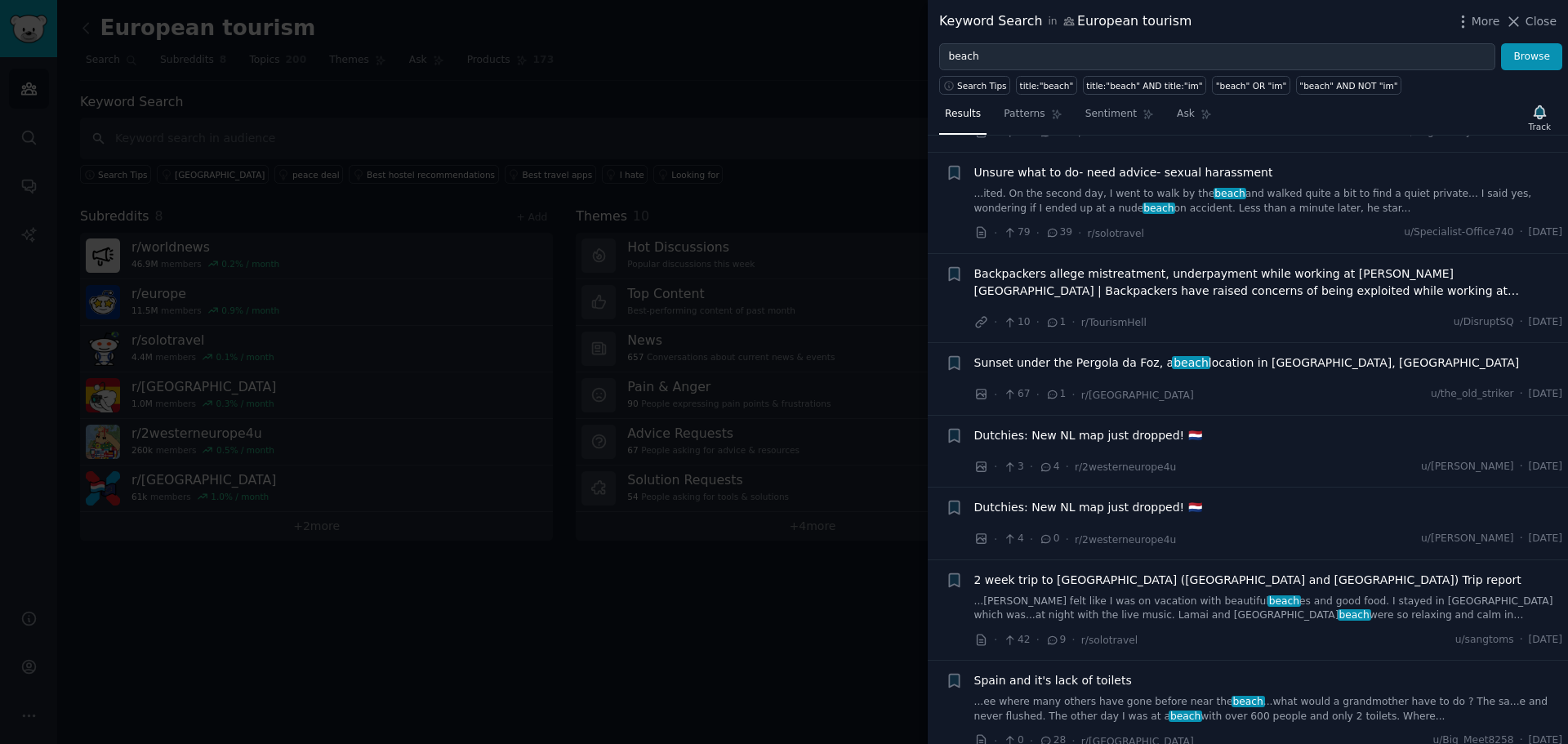
scroll to position [5387, 0]
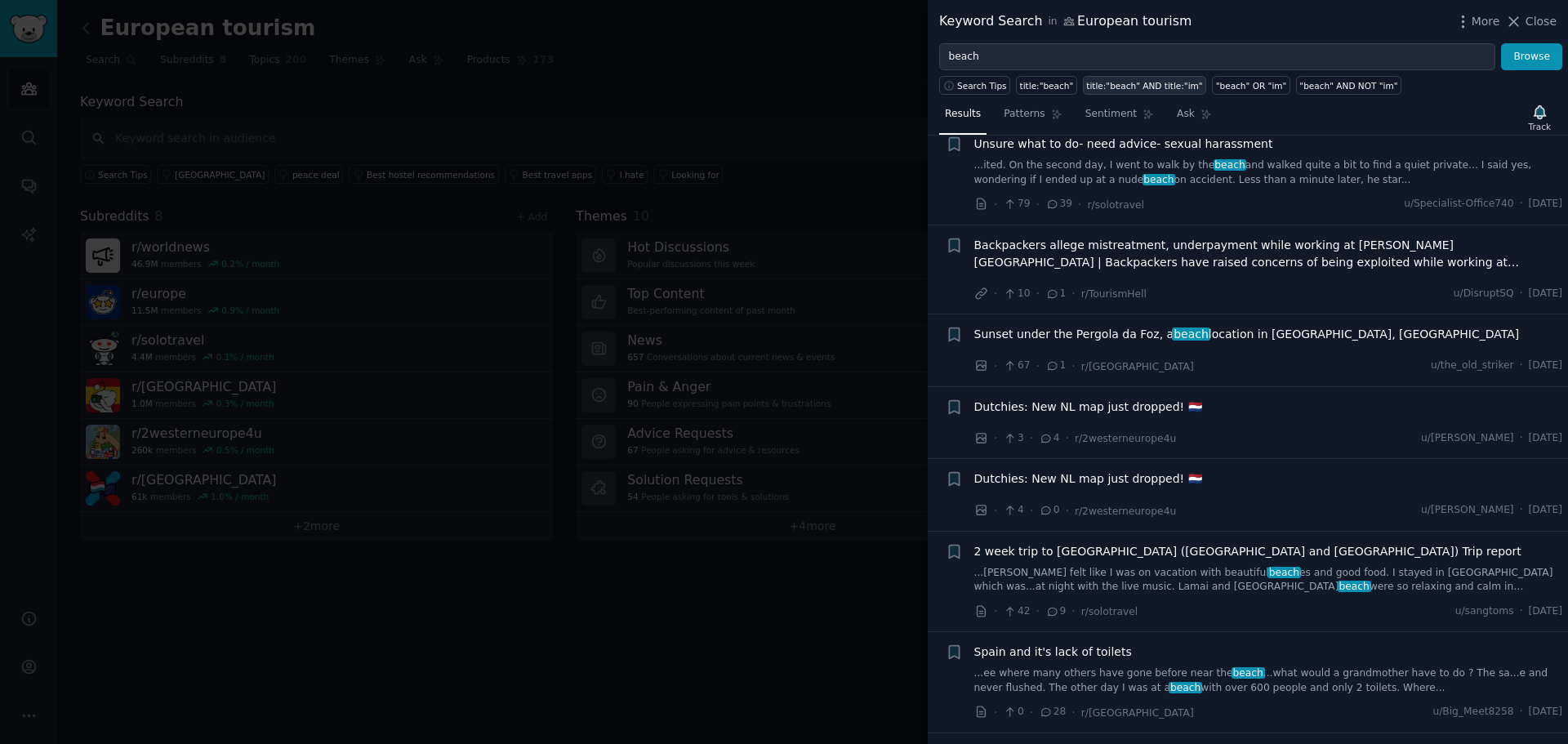
click at [1106, 92] on link "title:"beach" AND title:"im"" at bounding box center [1144, 85] width 123 height 19
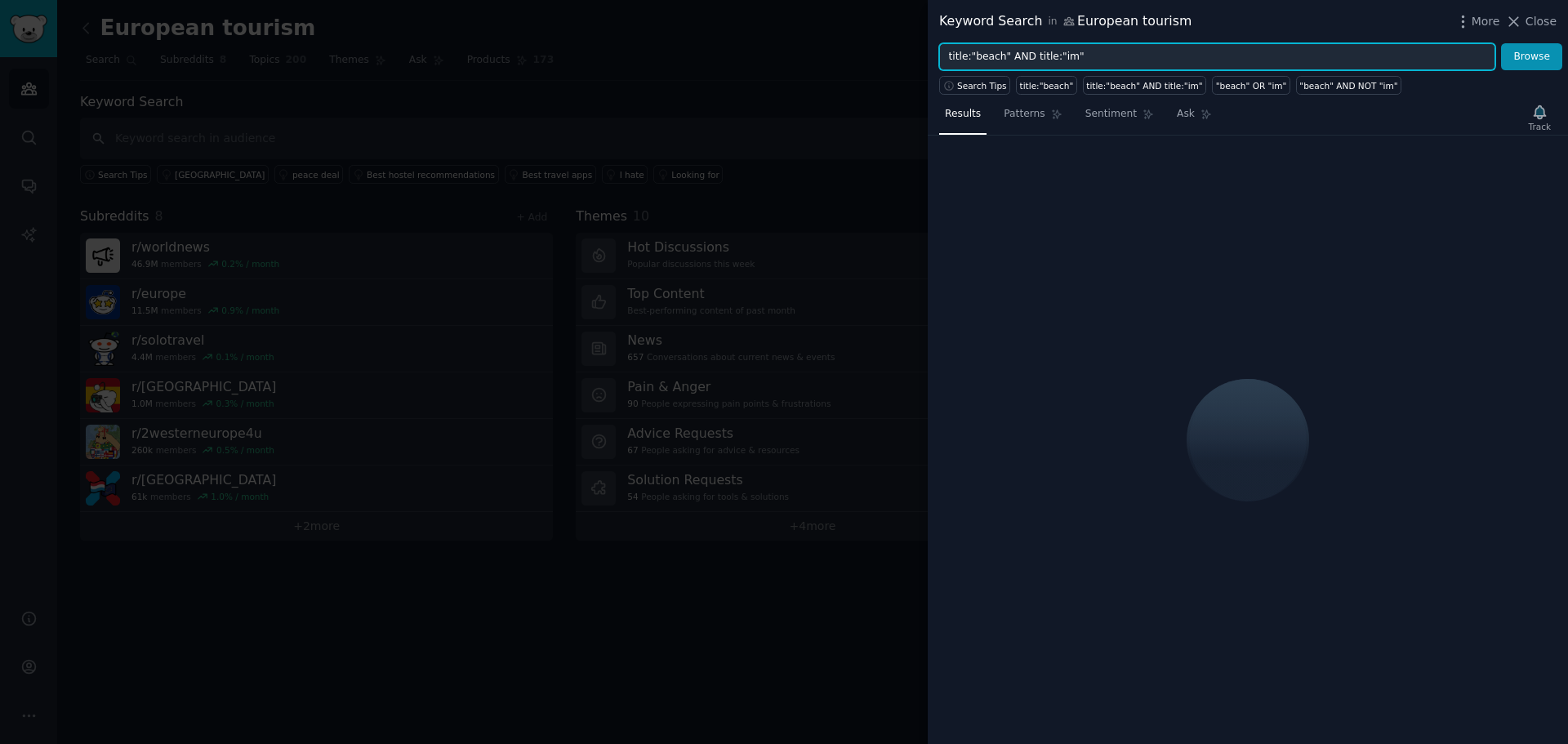
click at [1061, 61] on input "title:"beach" AND title:"im"" at bounding box center [1217, 57] width 556 height 28
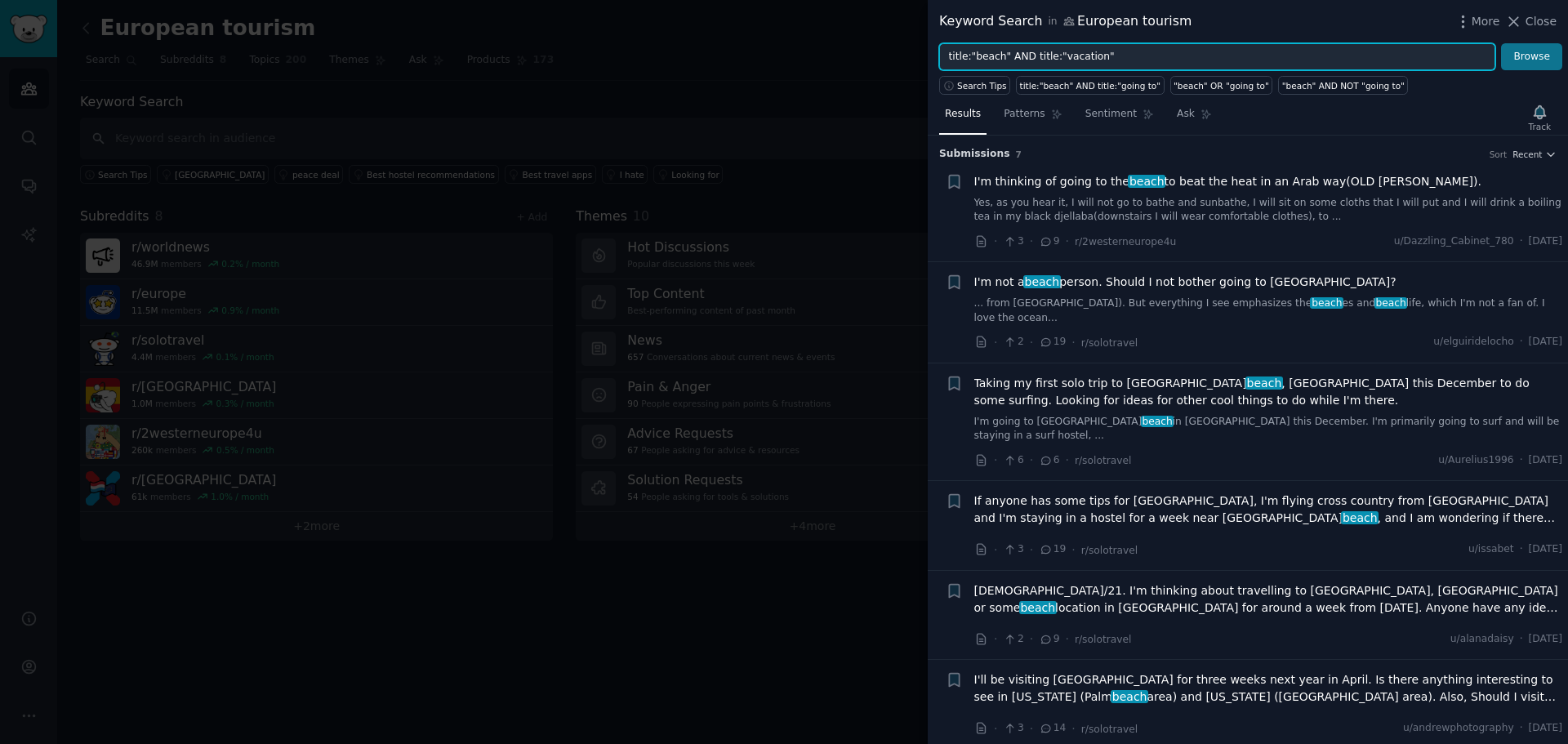
type input "title:"beach" AND title:"vacation""
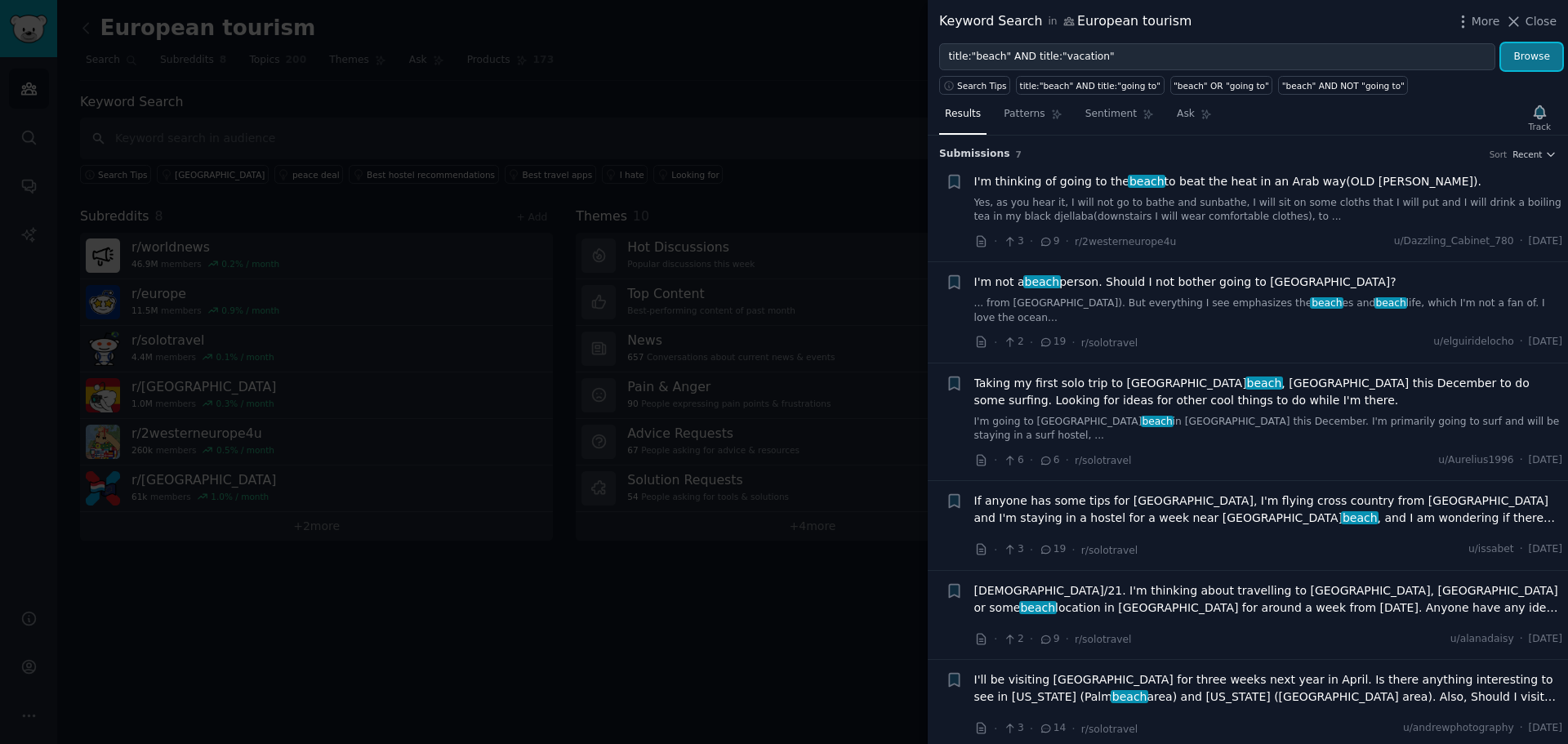
click at [1546, 58] on button "Browse" at bounding box center [1531, 57] width 61 height 28
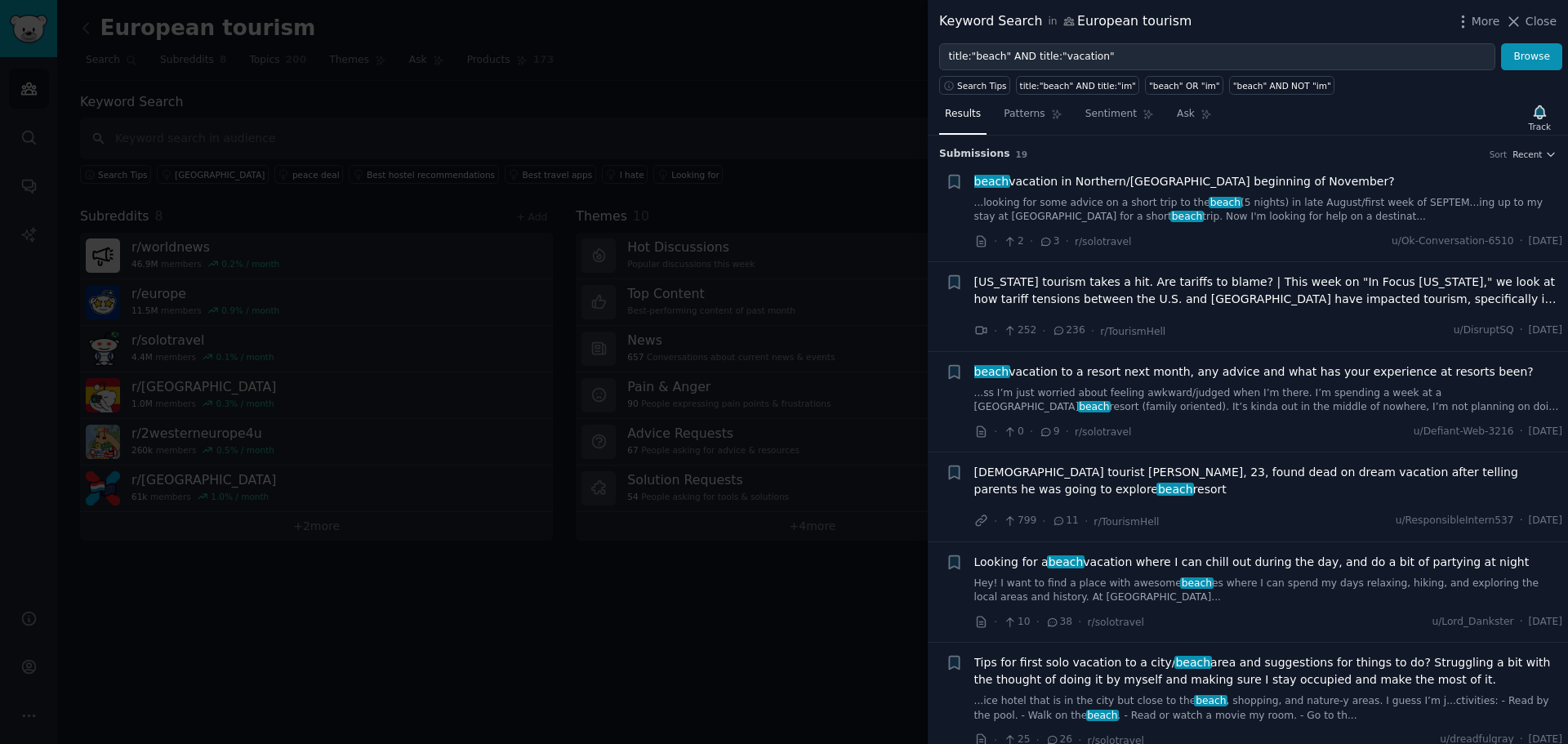
click at [1311, 240] on div "· 2 · 3 · r/solotravel u/Ok-Conversation-6510 · [DATE]" at bounding box center [1268, 241] width 588 height 17
click at [1284, 151] on h3 "Submission s 19 Sort Recent" at bounding box center [1247, 154] width 617 height 15
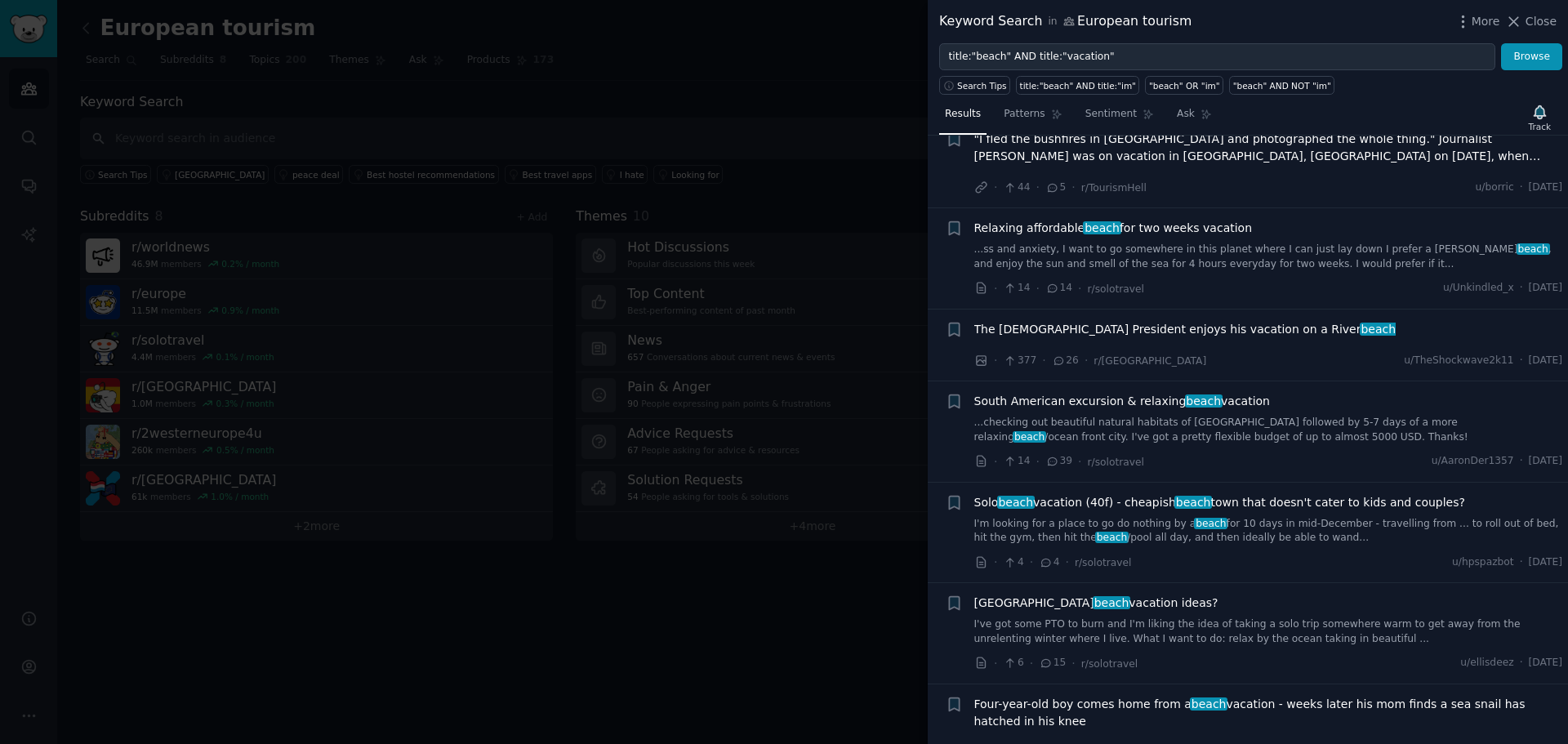
scroll to position [1235, 0]
